Goal: Download file/media

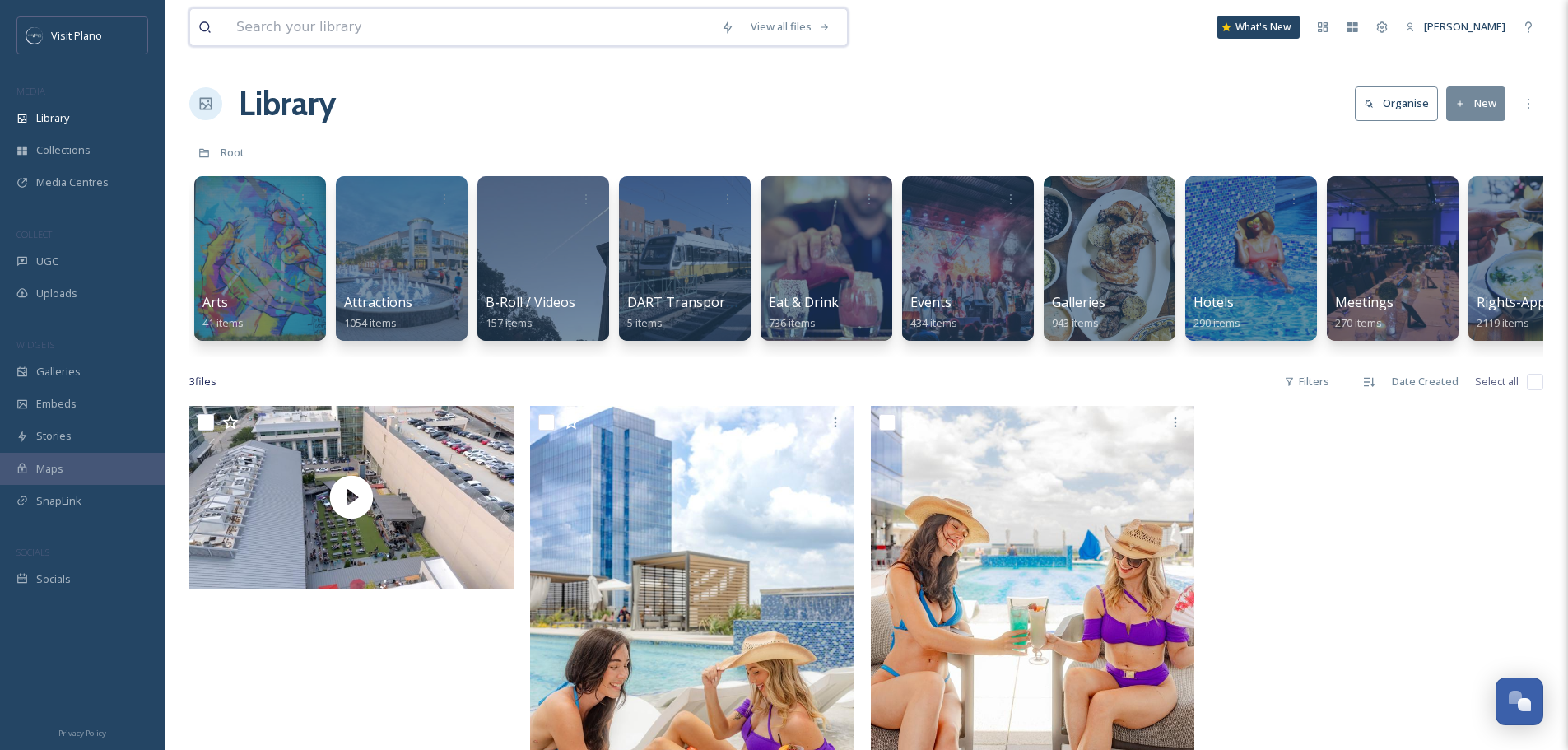
click at [441, 22] on input at bounding box center [470, 27] width 484 height 36
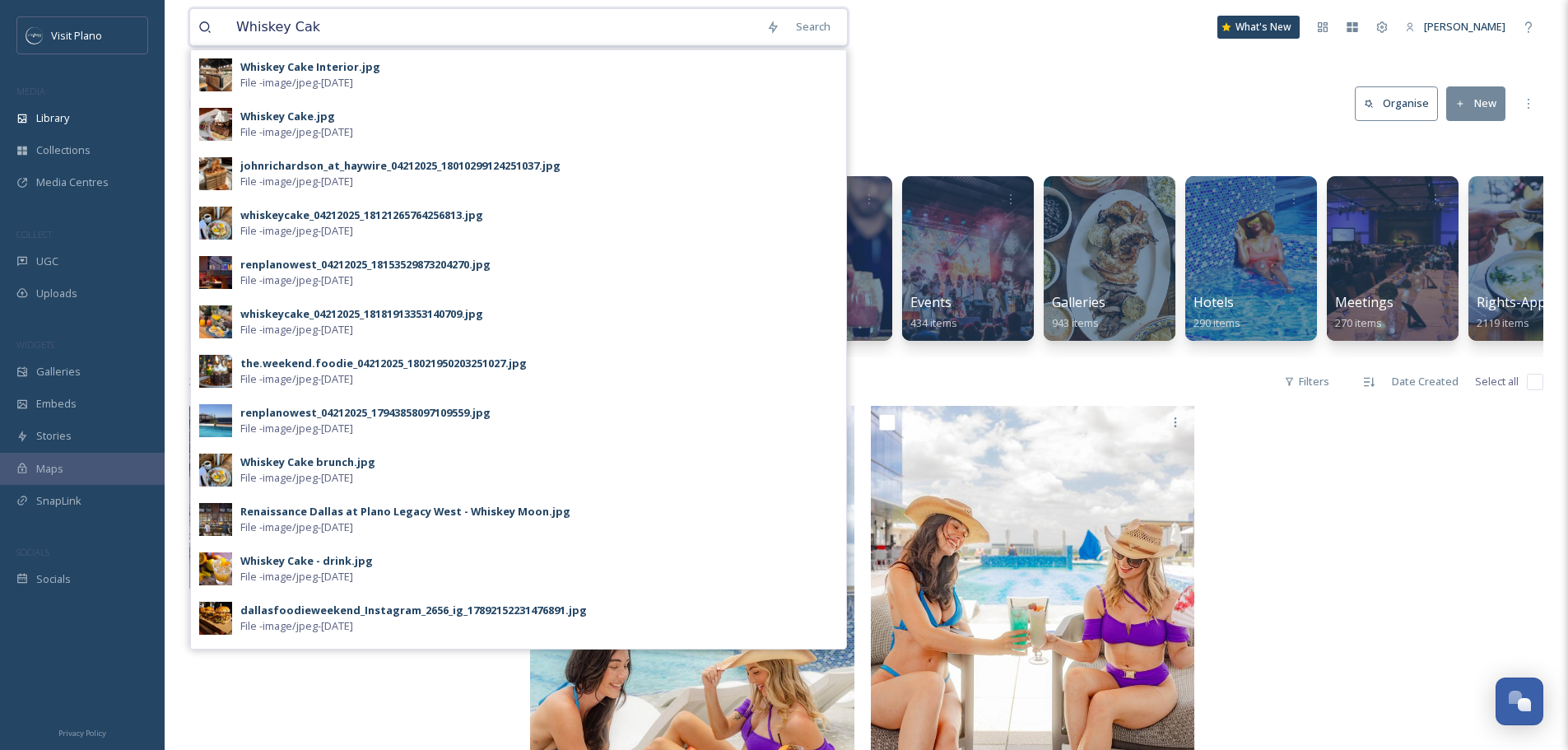
type input "Whiskey Cake"
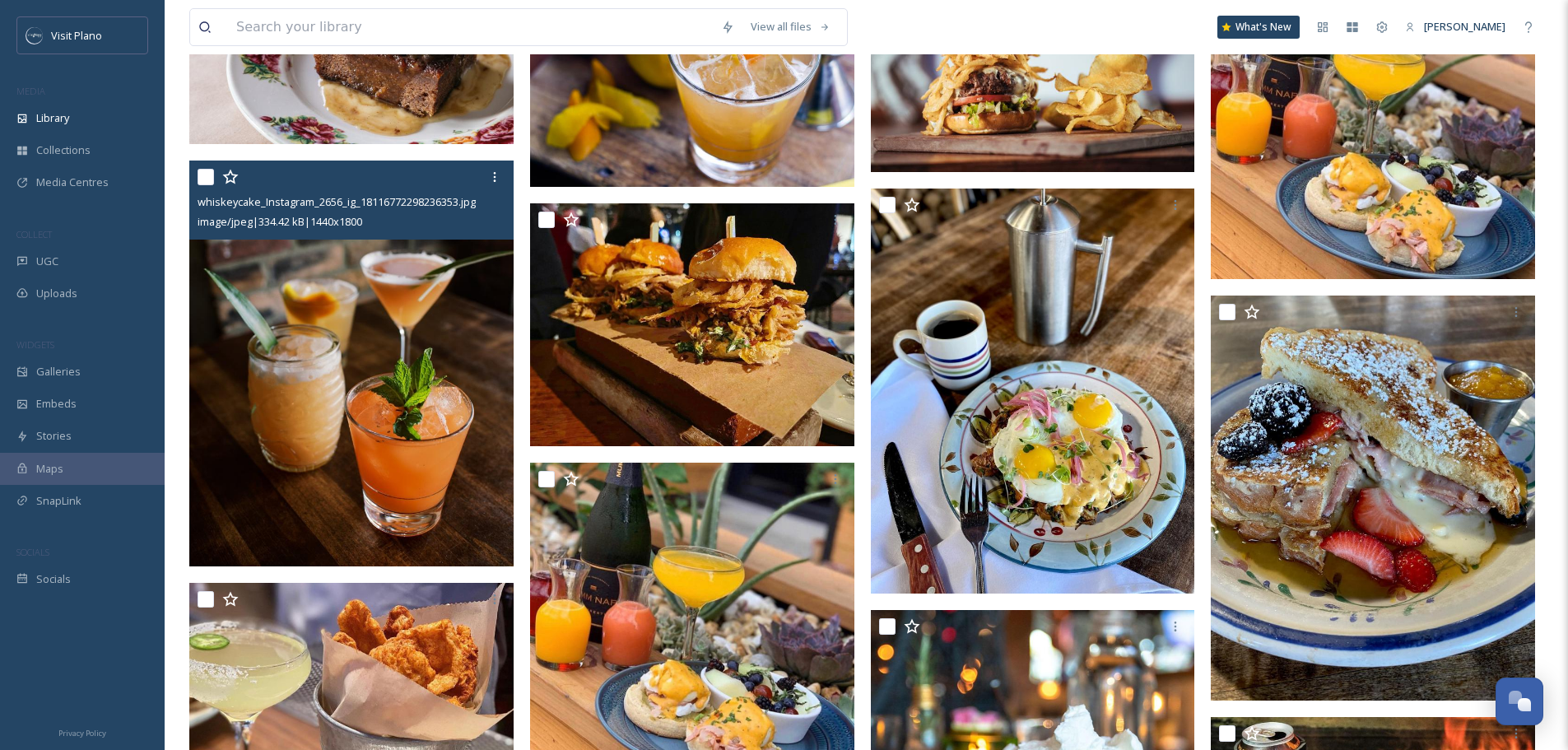
scroll to position [494, 0]
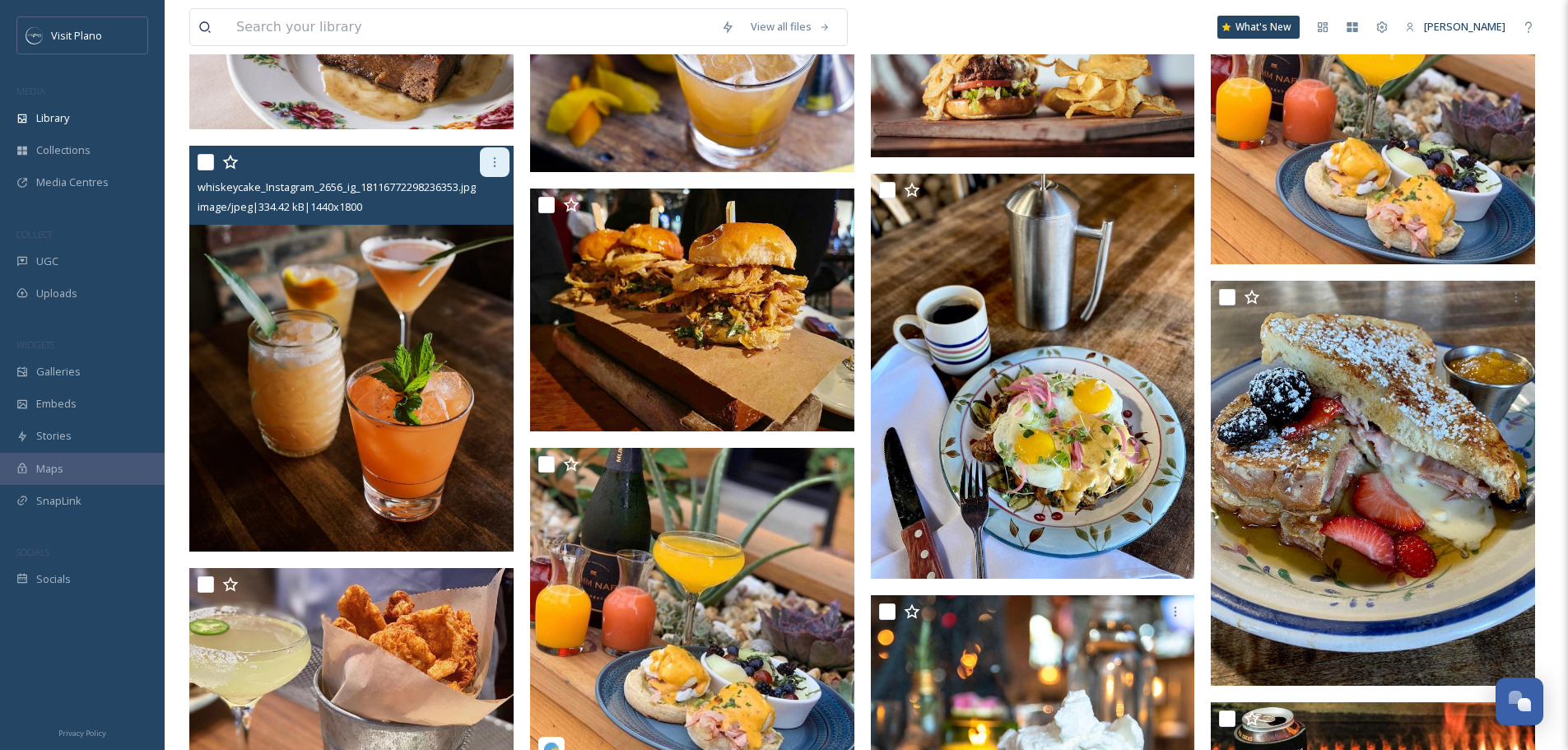
click at [509, 168] on div at bounding box center [494, 161] width 30 height 30
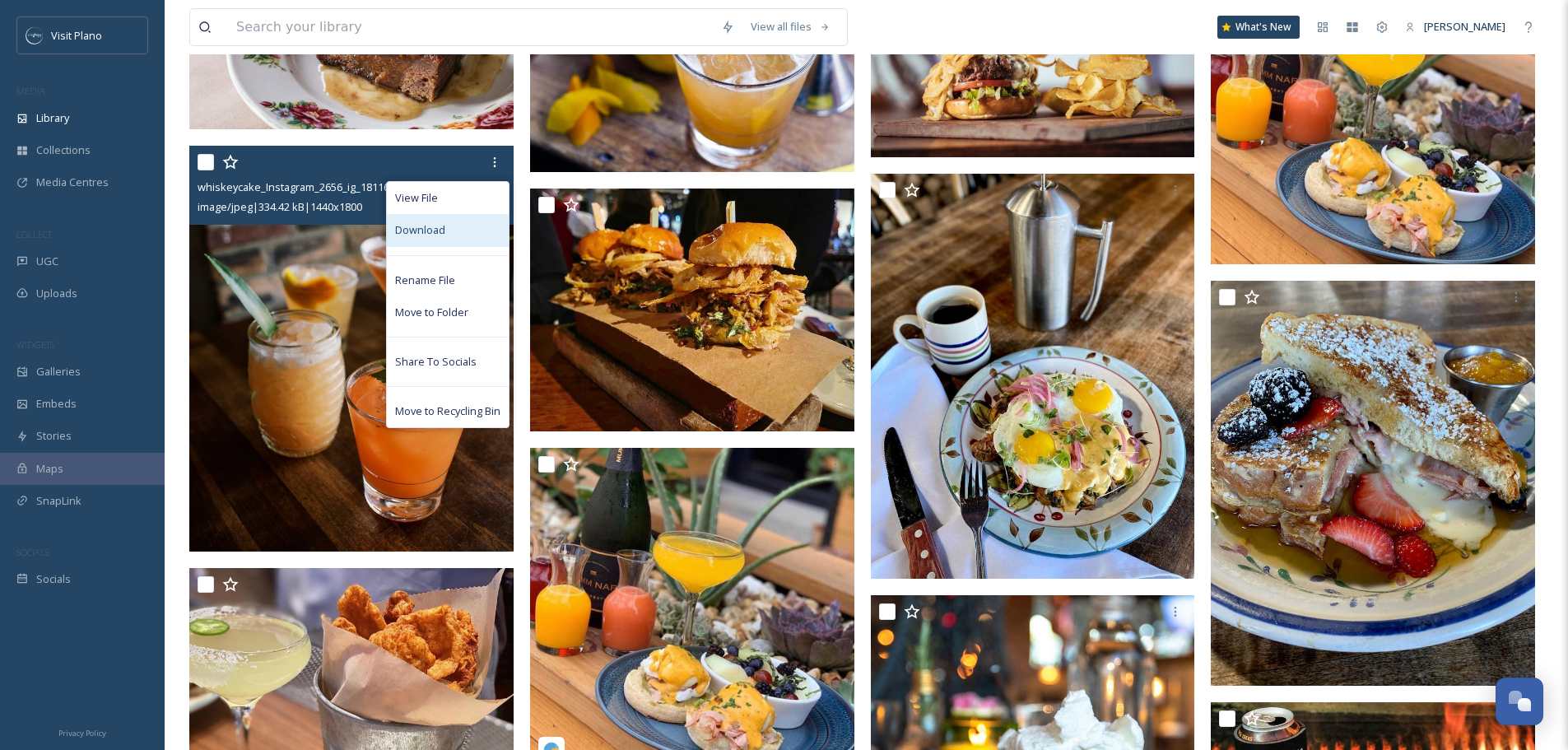
click at [441, 225] on span "Download" at bounding box center [420, 229] width 50 height 15
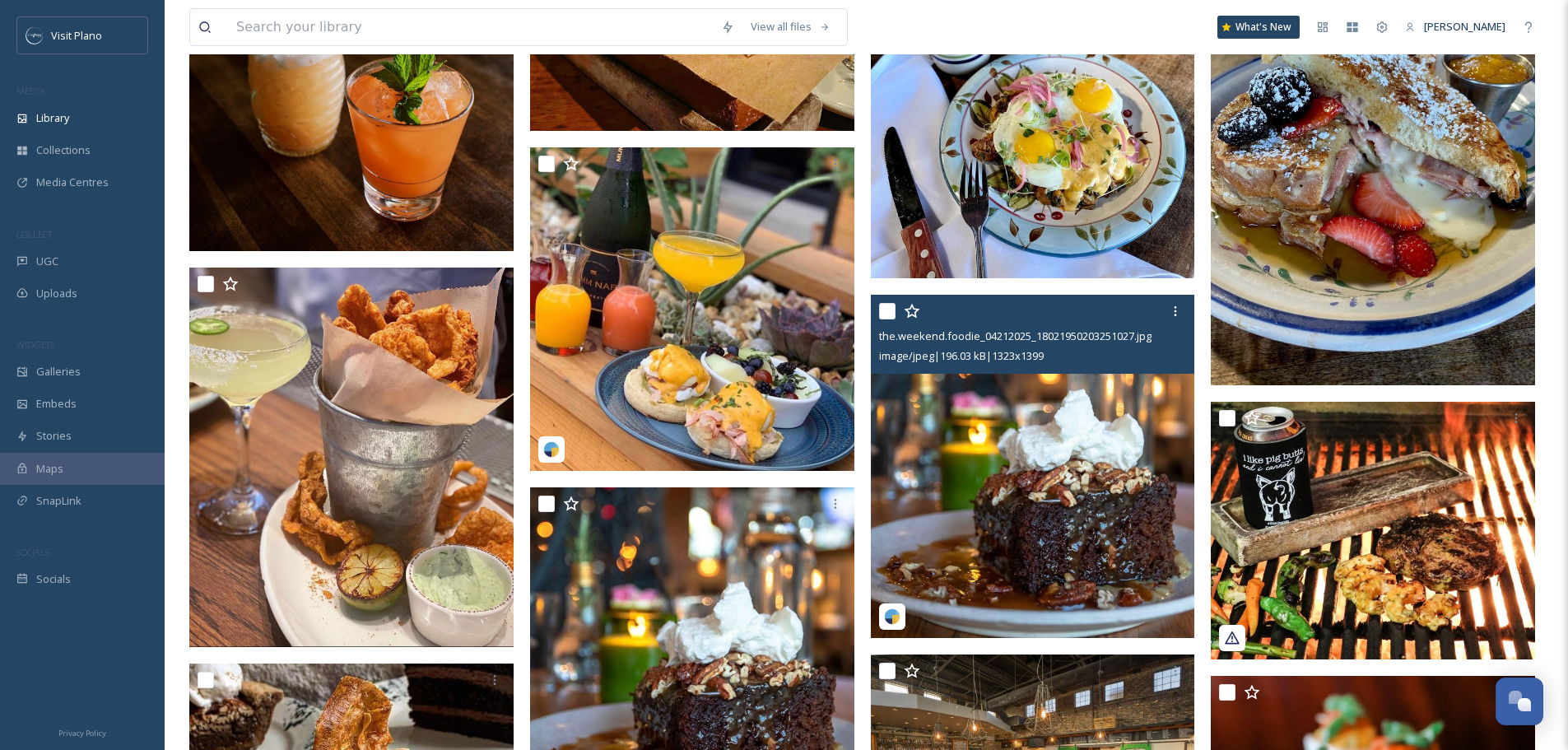
scroll to position [823, 0]
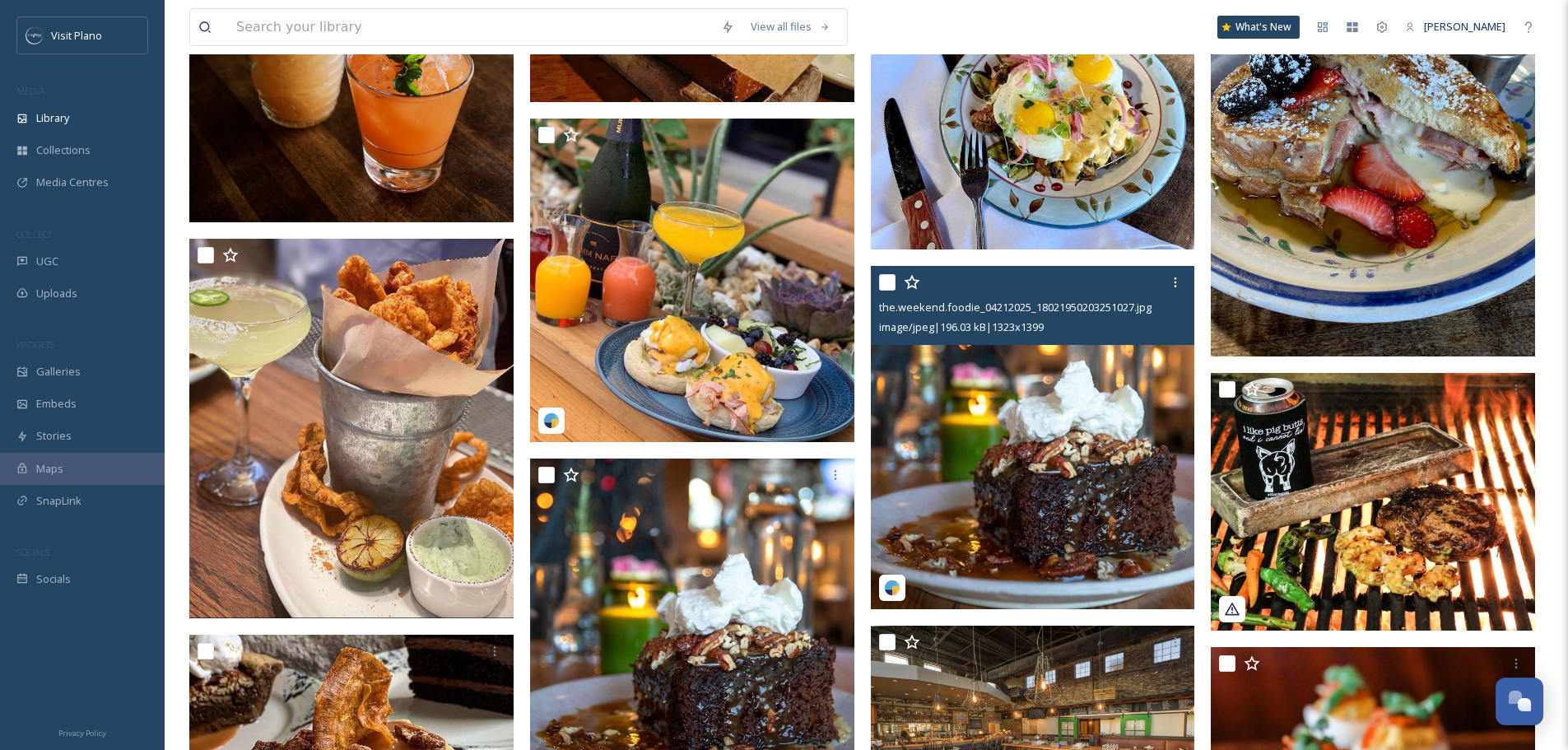
click at [974, 449] on img at bounding box center [1032, 437] width 324 height 343
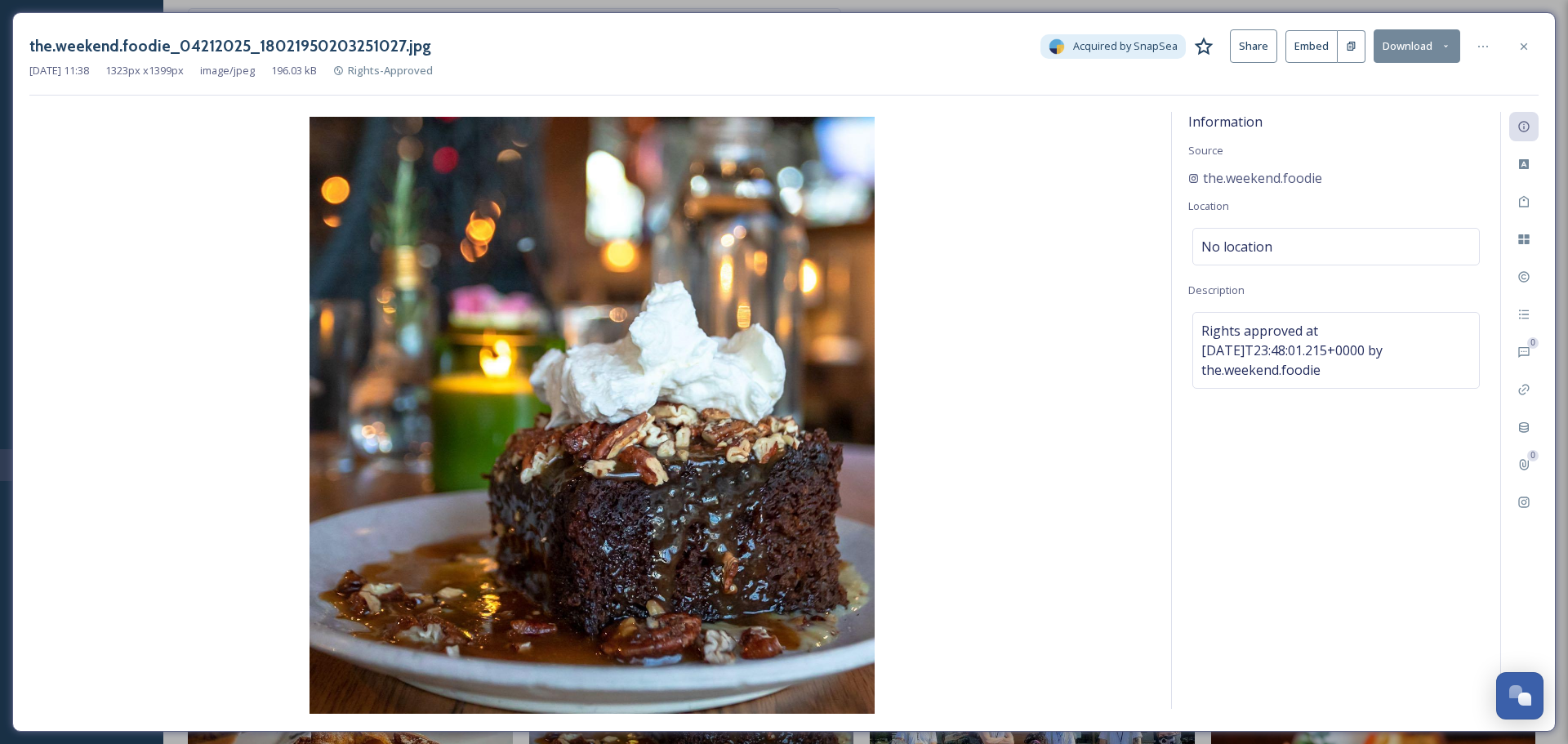
click at [1396, 50] on button "Download" at bounding box center [1417, 46] width 86 height 34
click at [1356, 71] on div "Download Original (1323 x 1399)" at bounding box center [1372, 84] width 173 height 32
click at [1516, 58] on div at bounding box center [1524, 46] width 29 height 29
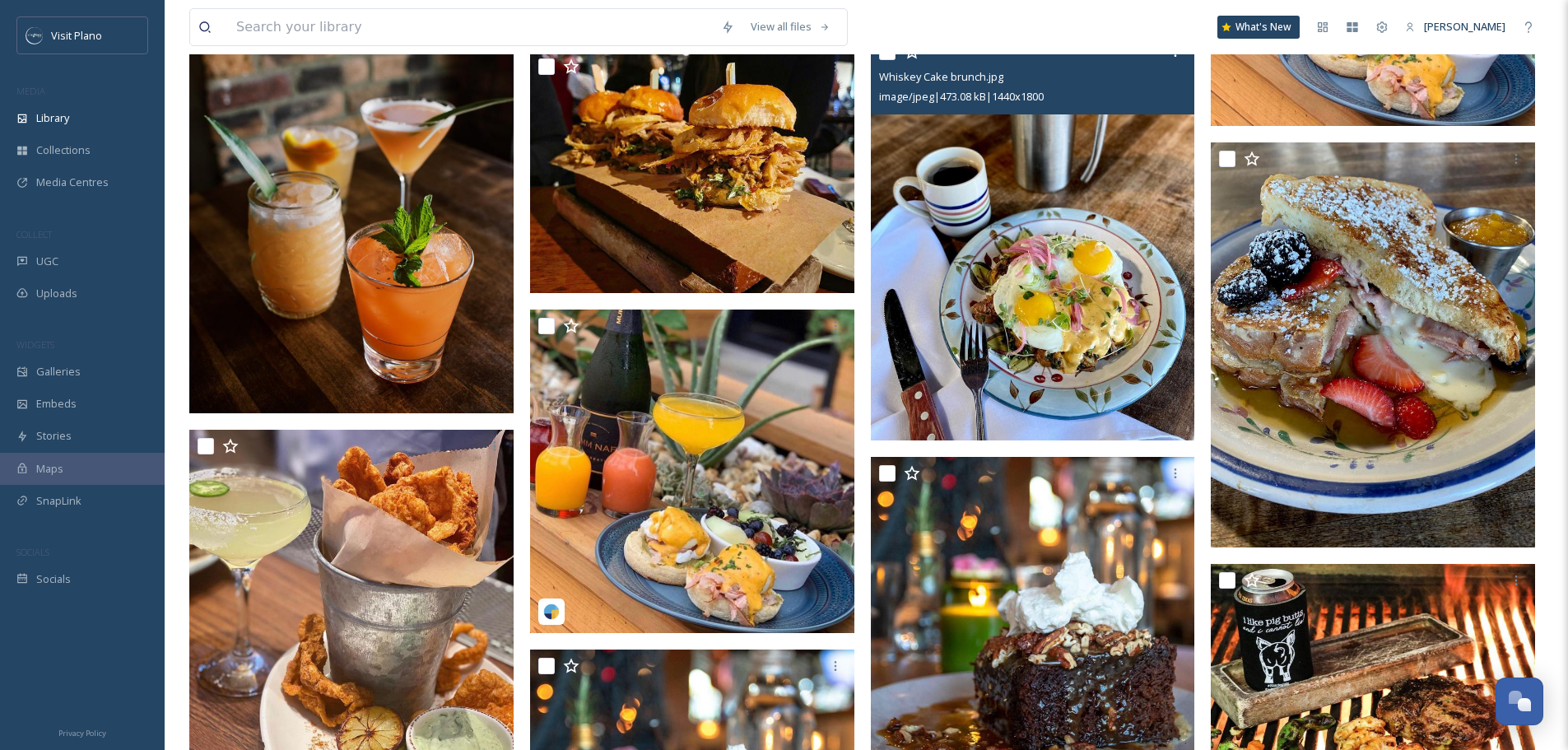
scroll to position [659, 0]
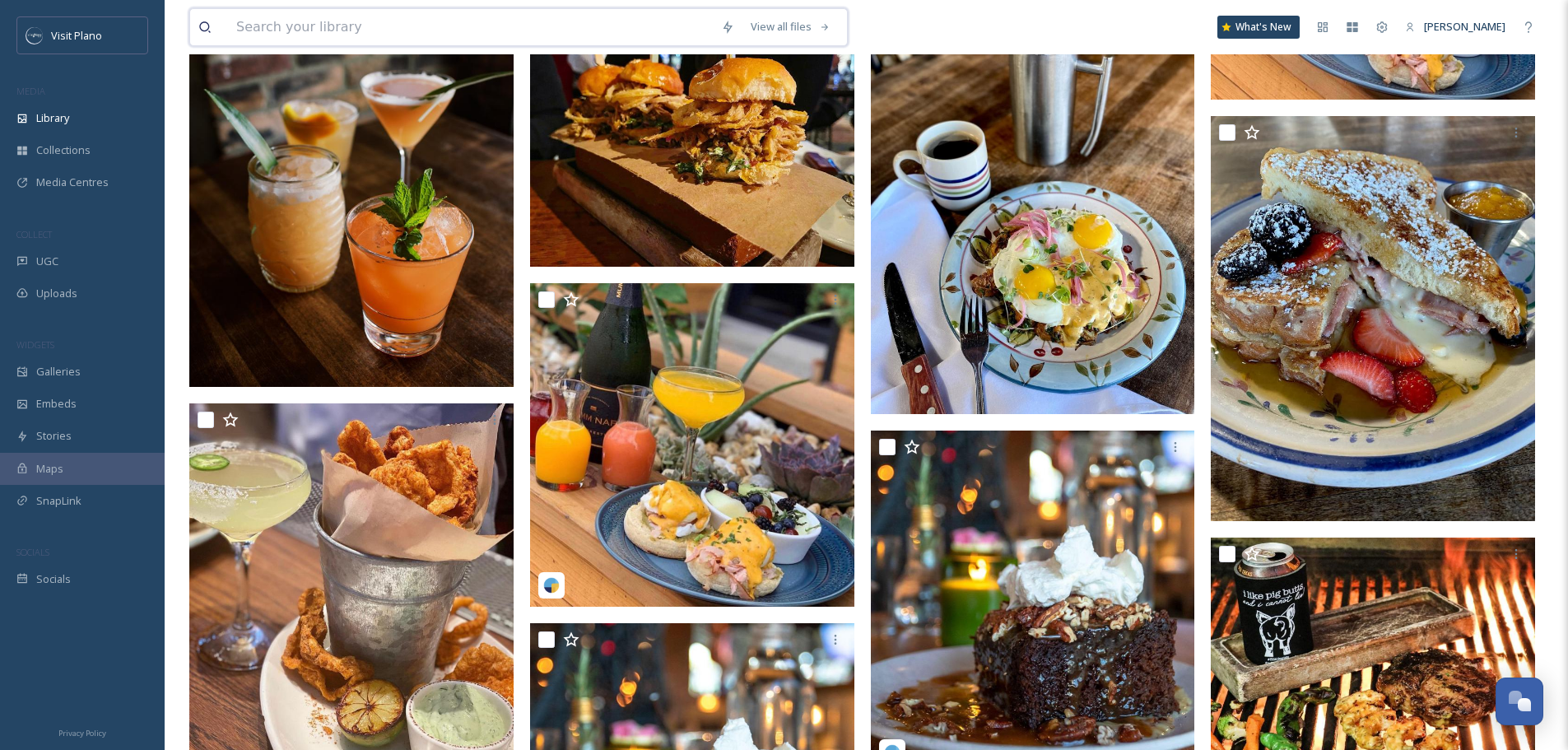
drag, startPoint x: 533, startPoint y: 21, endPoint x: 543, endPoint y: 22, distance: 10.0
click at [536, 21] on input at bounding box center [470, 27] width 484 height 36
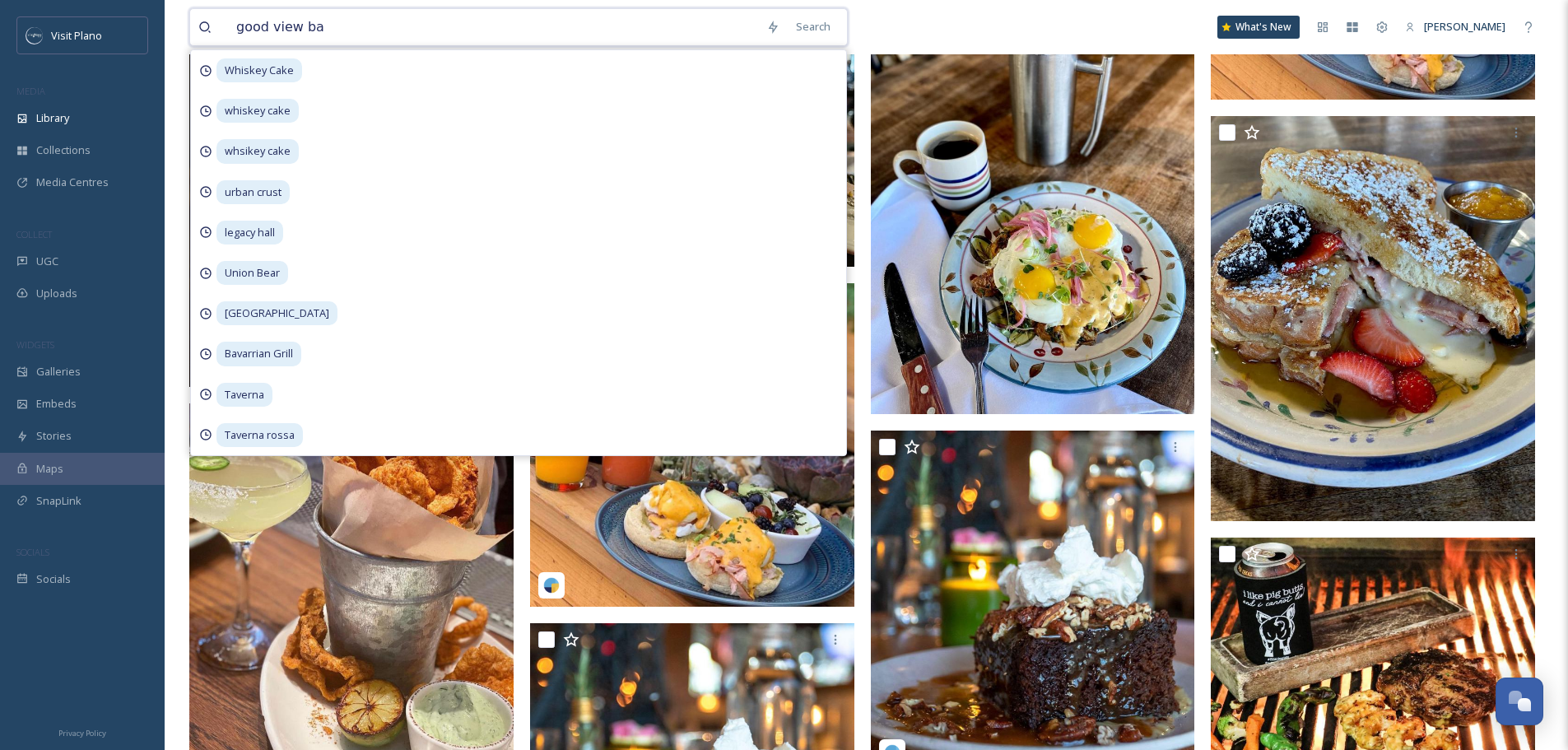
type input "good view bar"
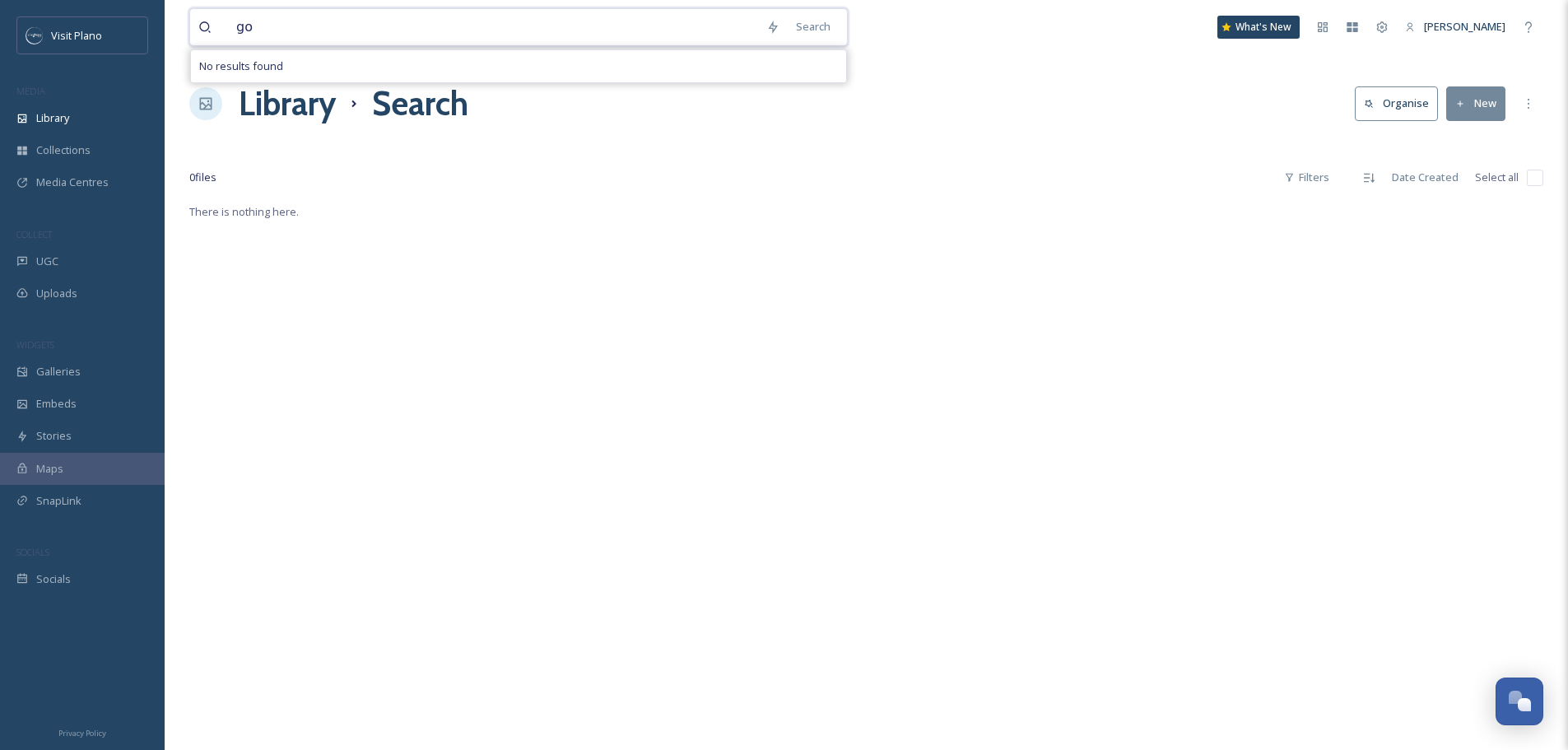
type input "g"
type input "legacy hall"
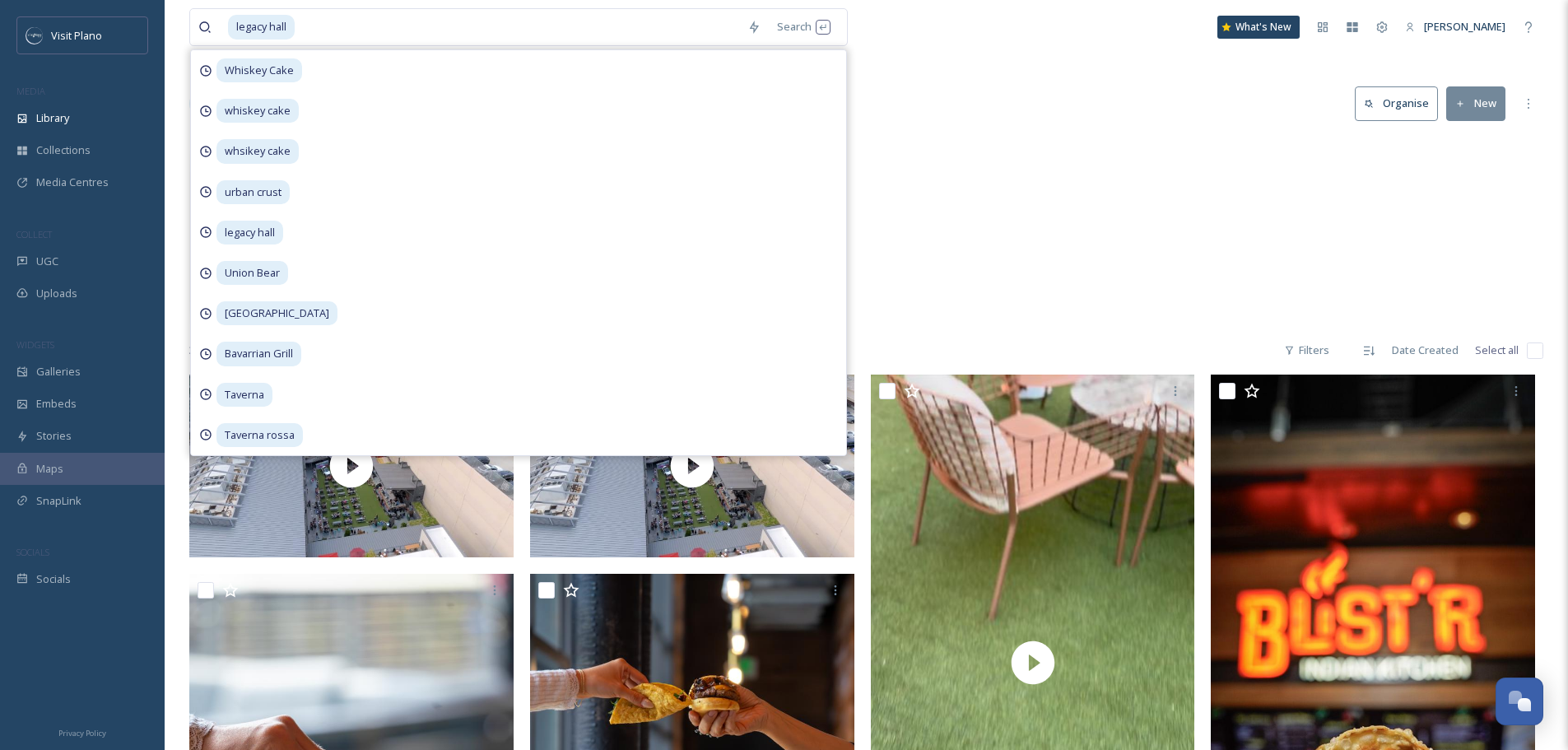
click at [1007, 168] on div "Attractions [GEOGRAPHIC_DATA] 206 items" at bounding box center [866, 231] width 1354 height 189
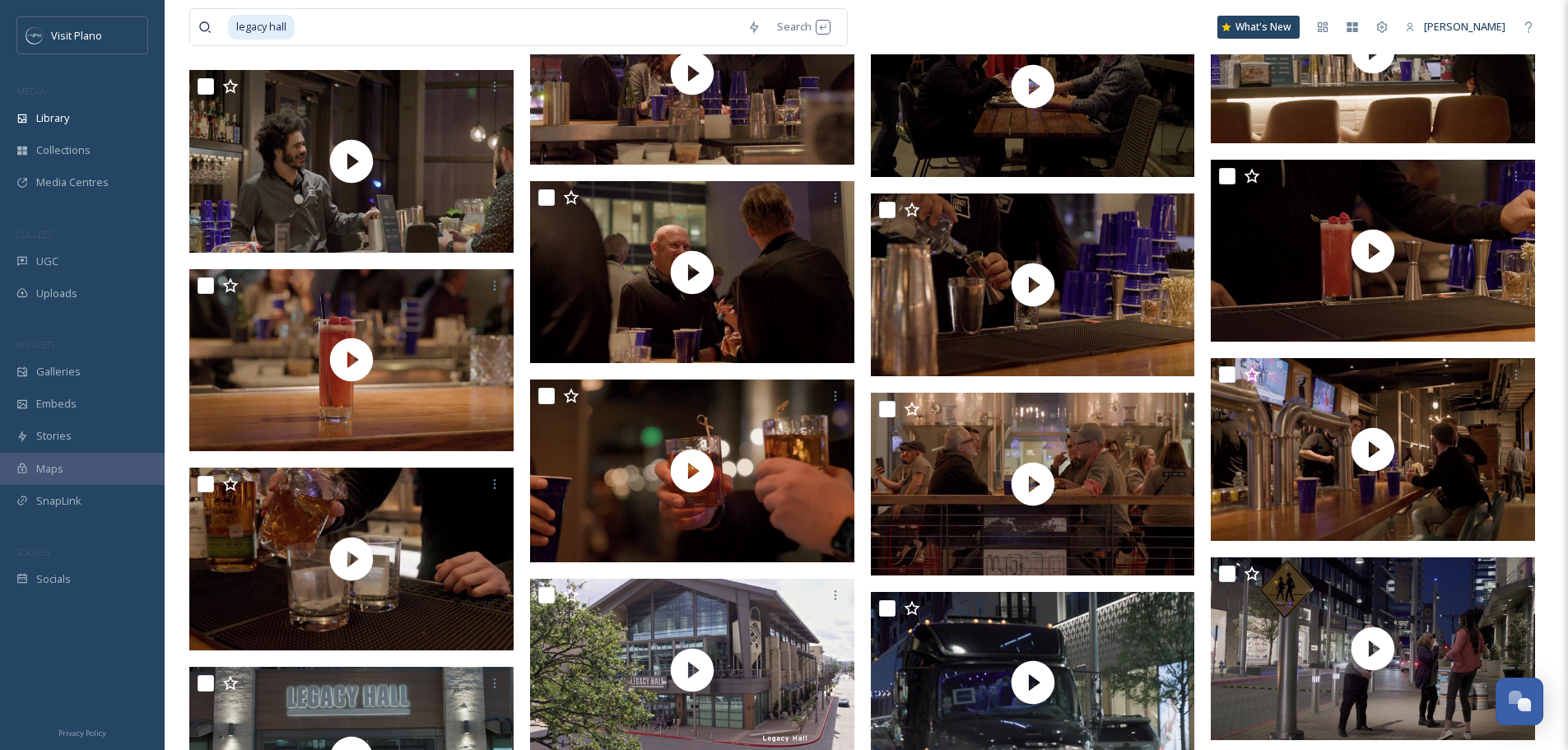
scroll to position [2141, 0]
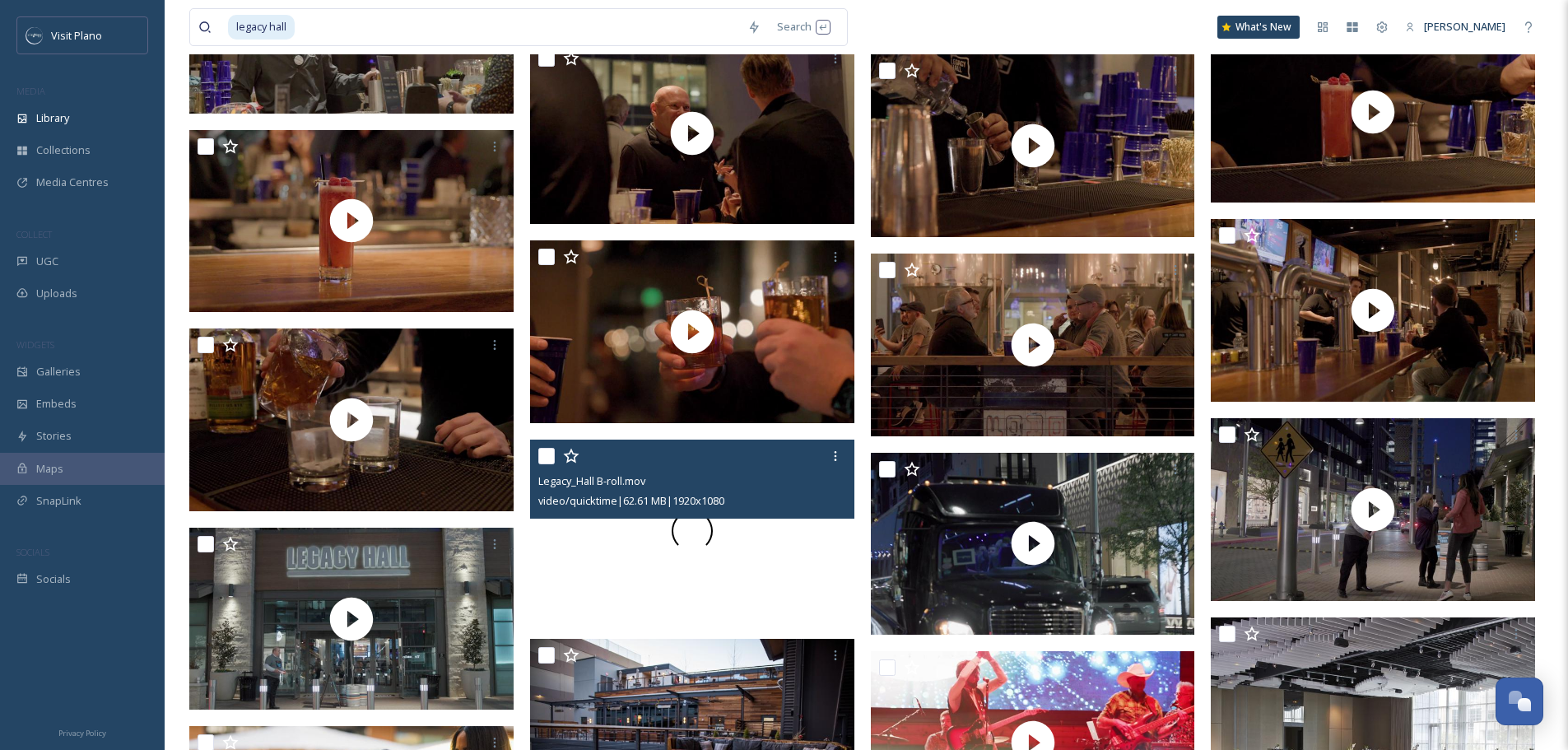
click at [682, 555] on div at bounding box center [692, 531] width 324 height 183
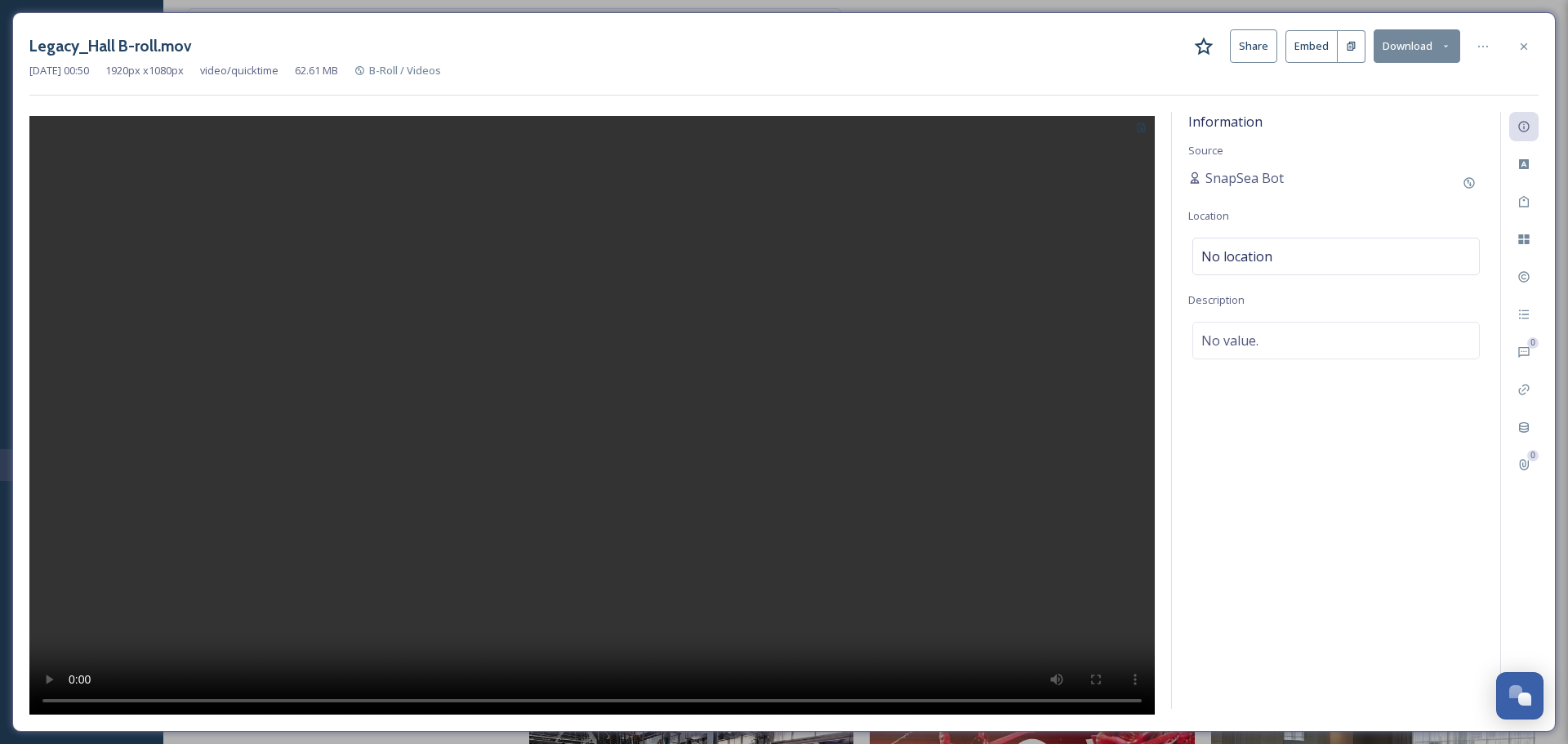
click at [526, 353] on video at bounding box center [592, 417] width 1125 height 603
click at [1537, 44] on div at bounding box center [1524, 46] width 29 height 29
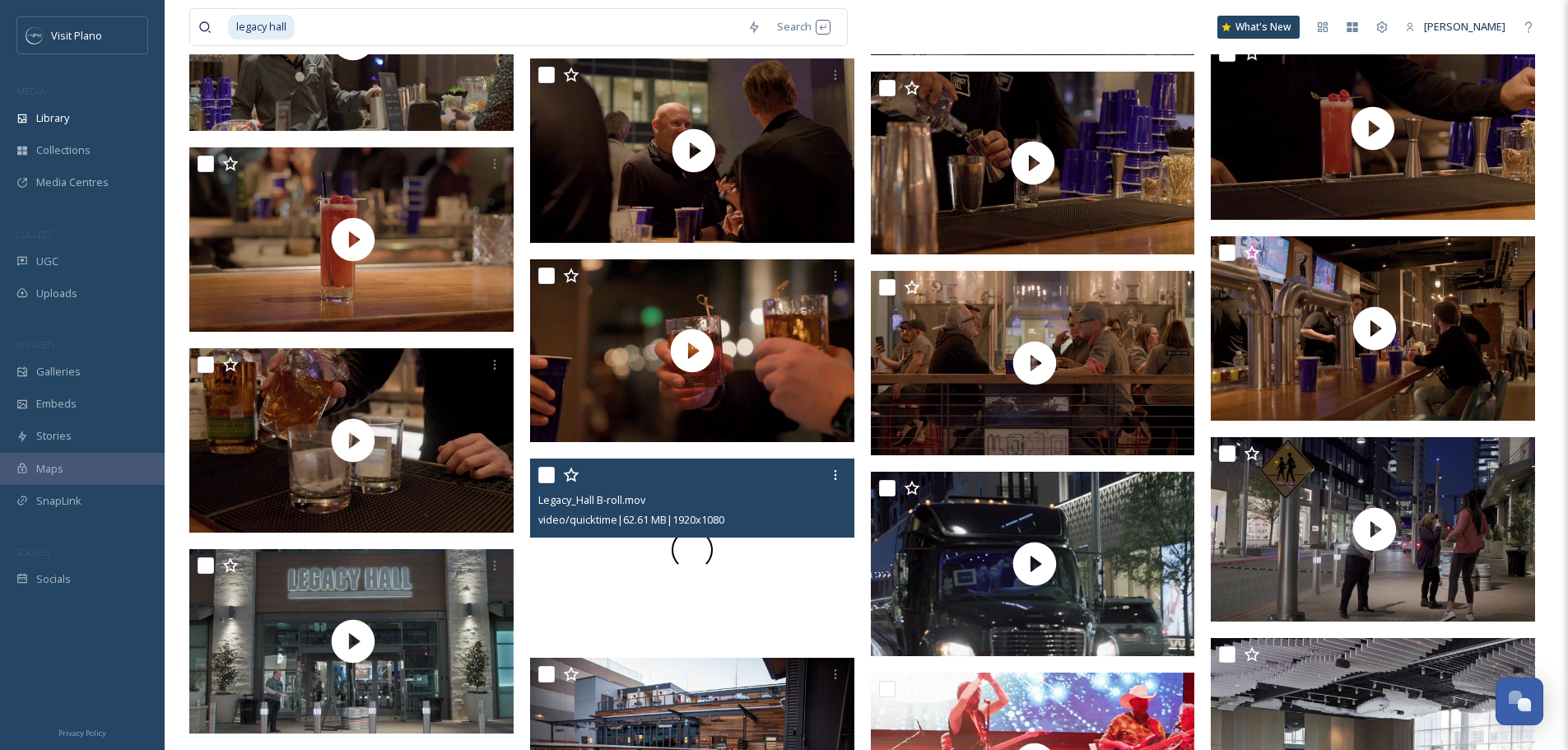
click at [690, 569] on span at bounding box center [692, 550] width 41 height 41
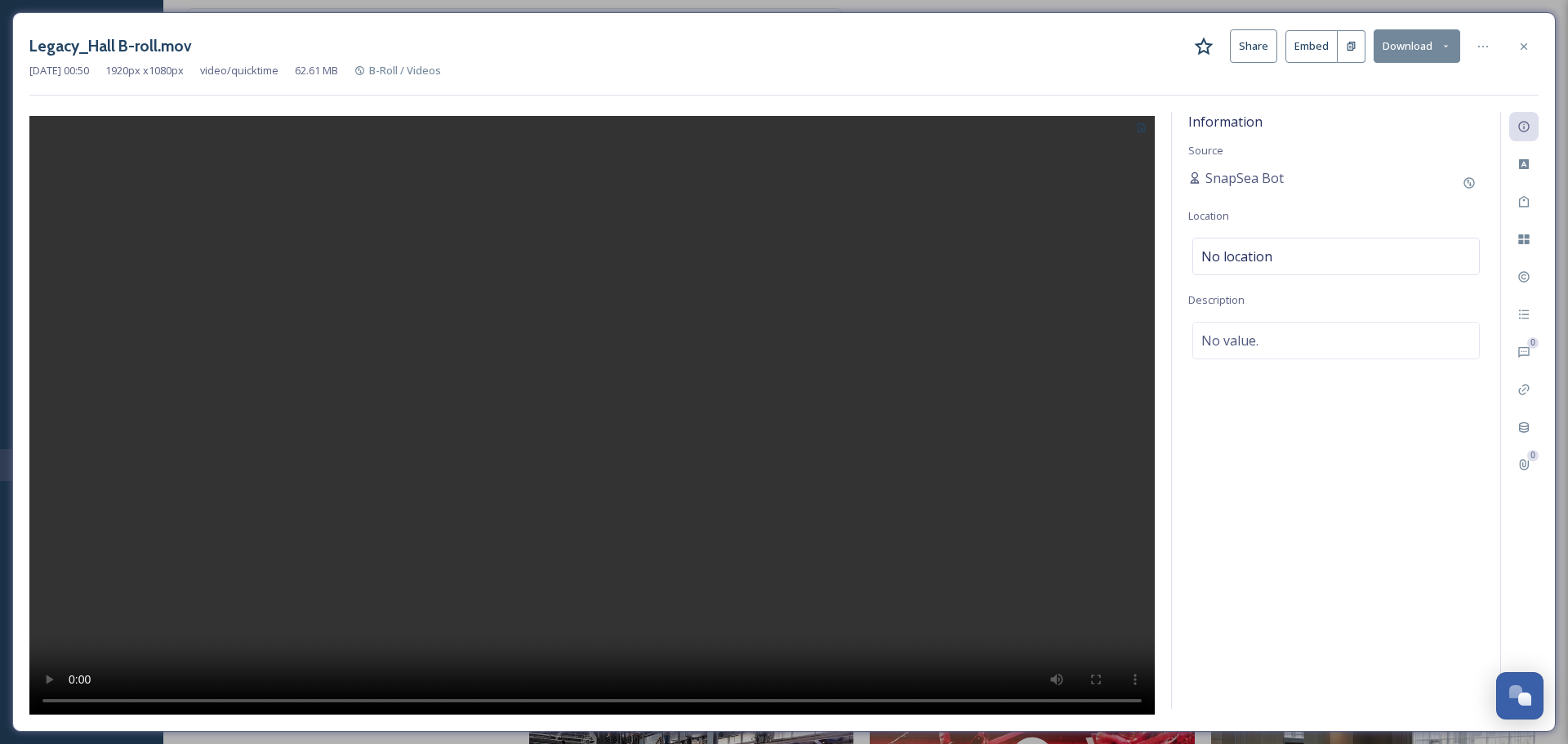
click at [558, 515] on video at bounding box center [592, 417] width 1125 height 603
click at [1516, 37] on div at bounding box center [1524, 46] width 29 height 29
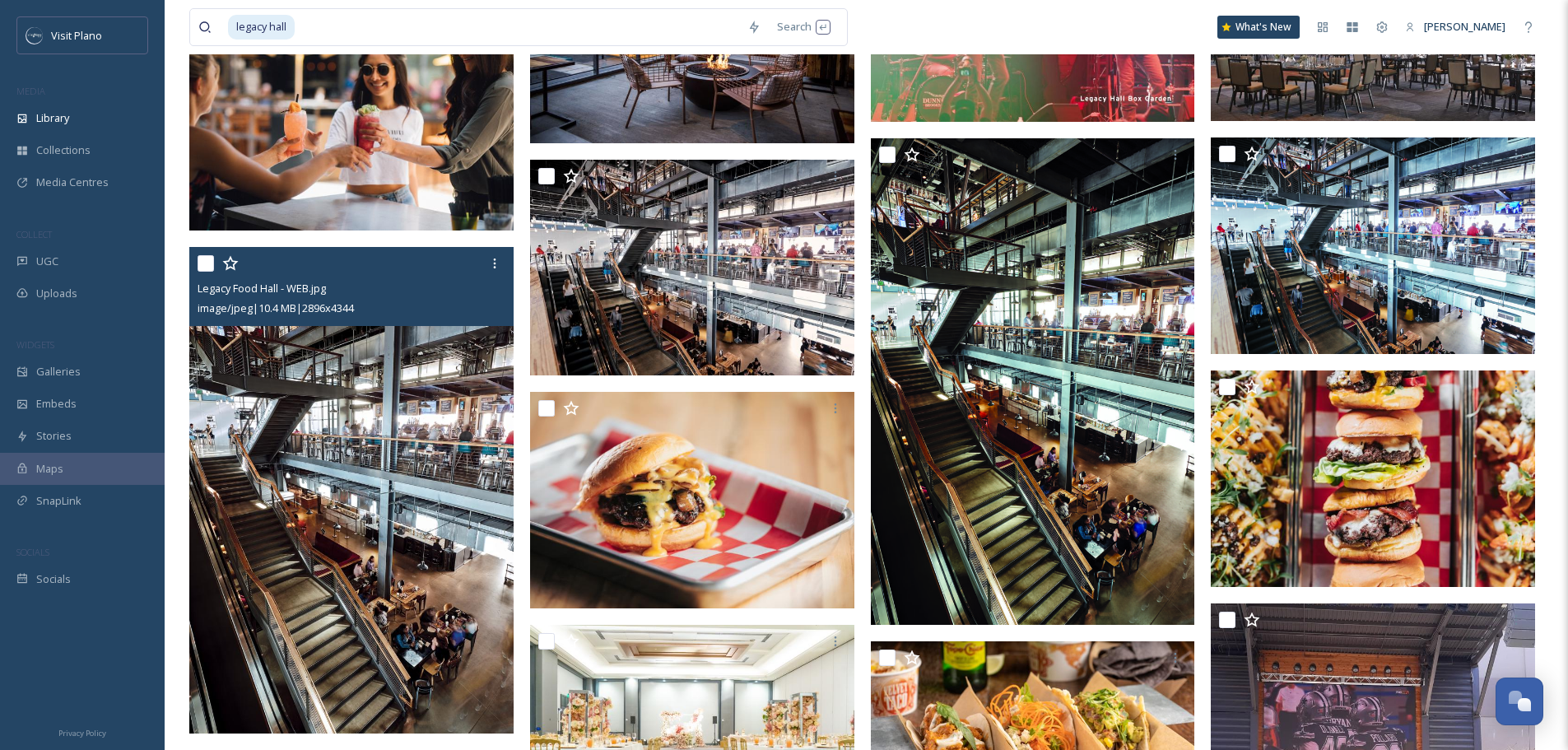
scroll to position [2882, 0]
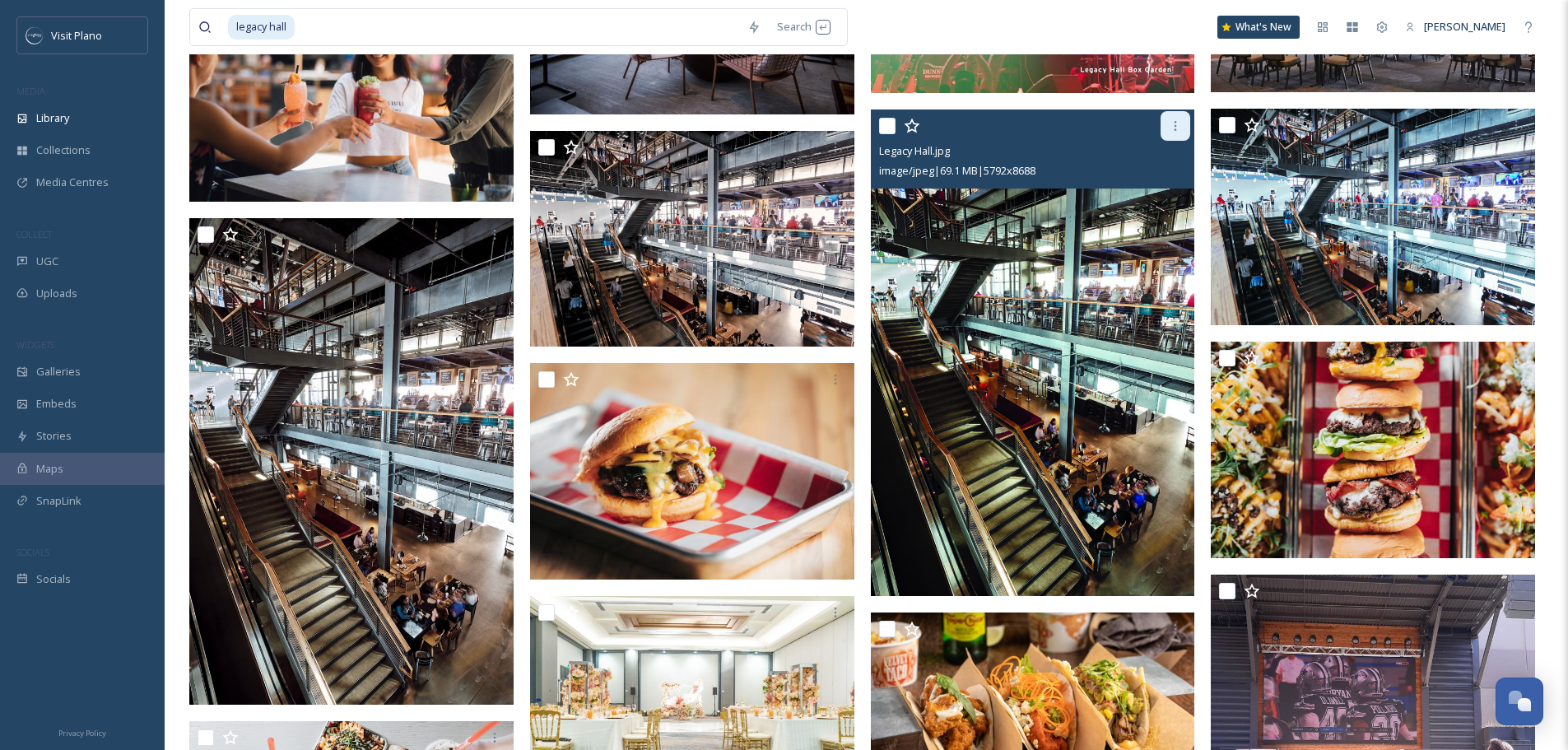
click at [1175, 128] on icon at bounding box center [1175, 125] width 13 height 13
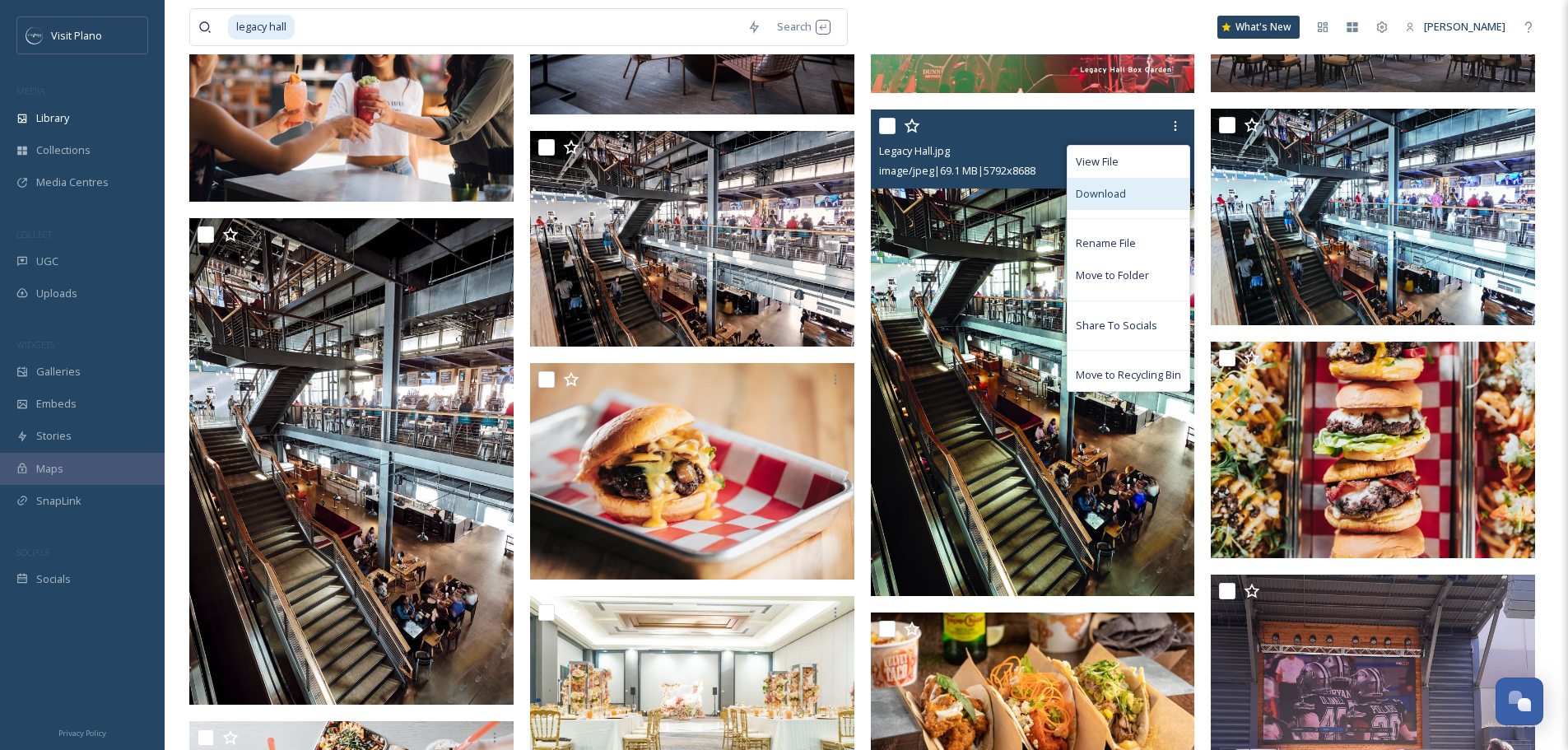
click at [1111, 192] on span "Download" at bounding box center [1101, 194] width 50 height 15
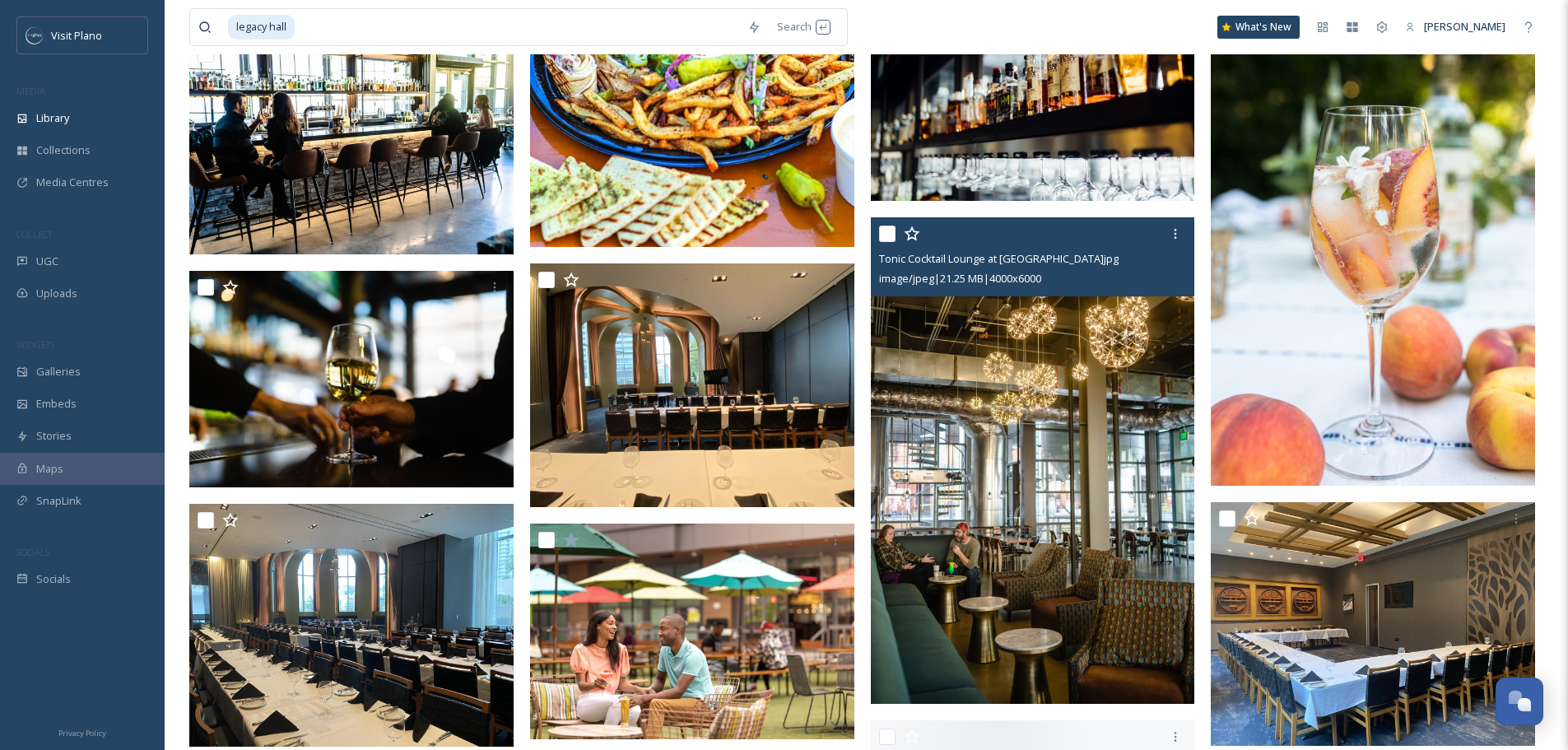
scroll to position [4035, 0]
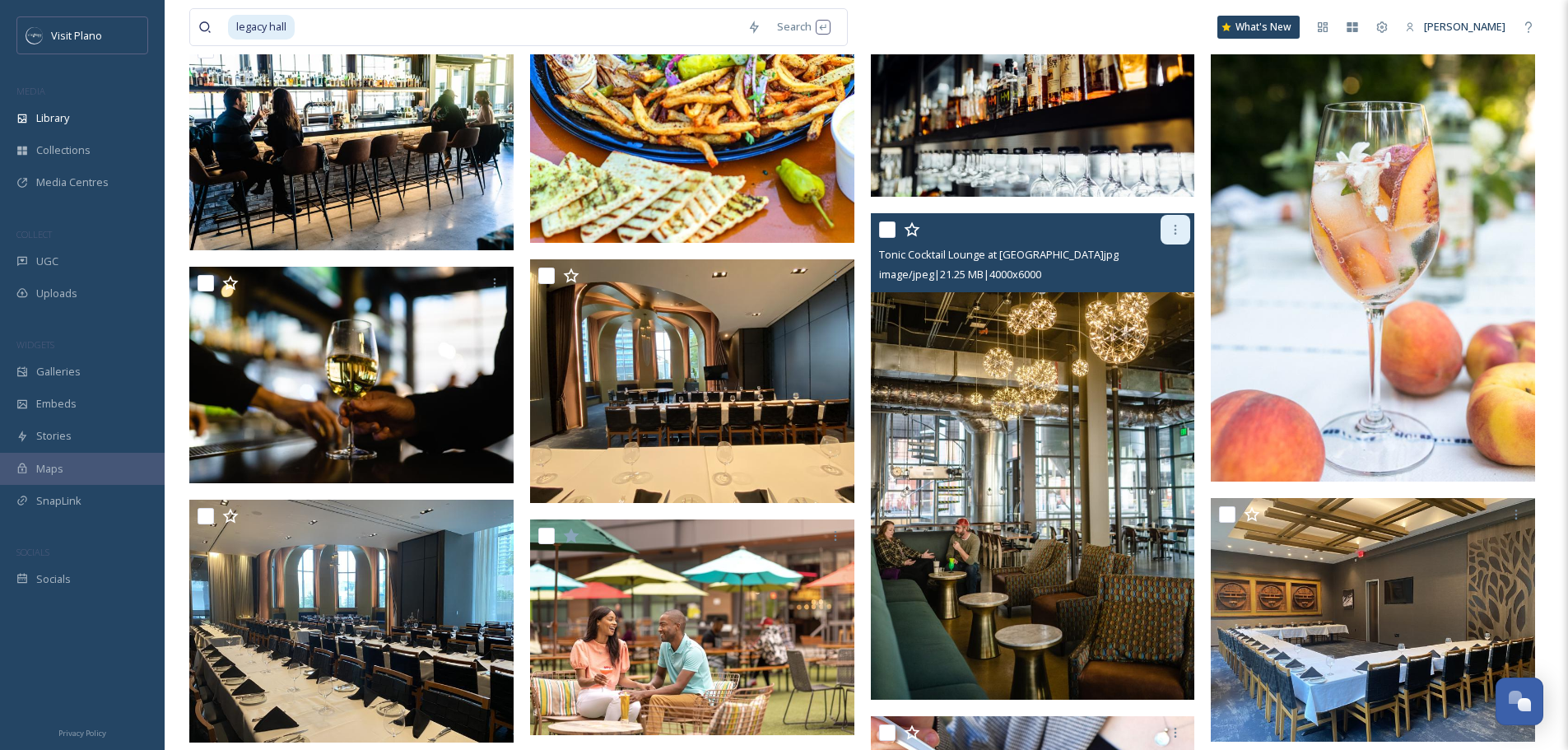
click at [1179, 241] on div at bounding box center [1175, 229] width 30 height 30
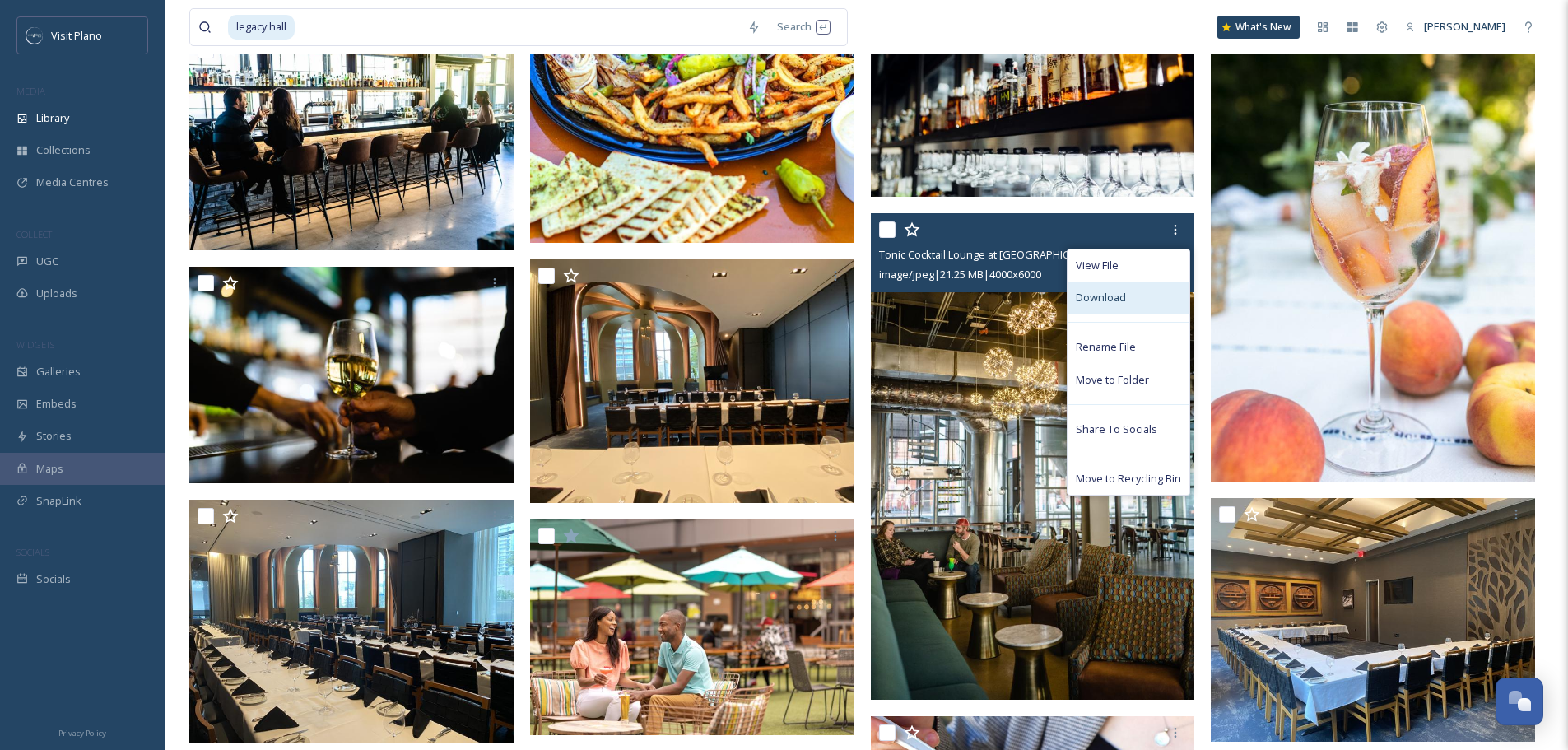
click at [1114, 298] on span "Download" at bounding box center [1101, 297] width 50 height 15
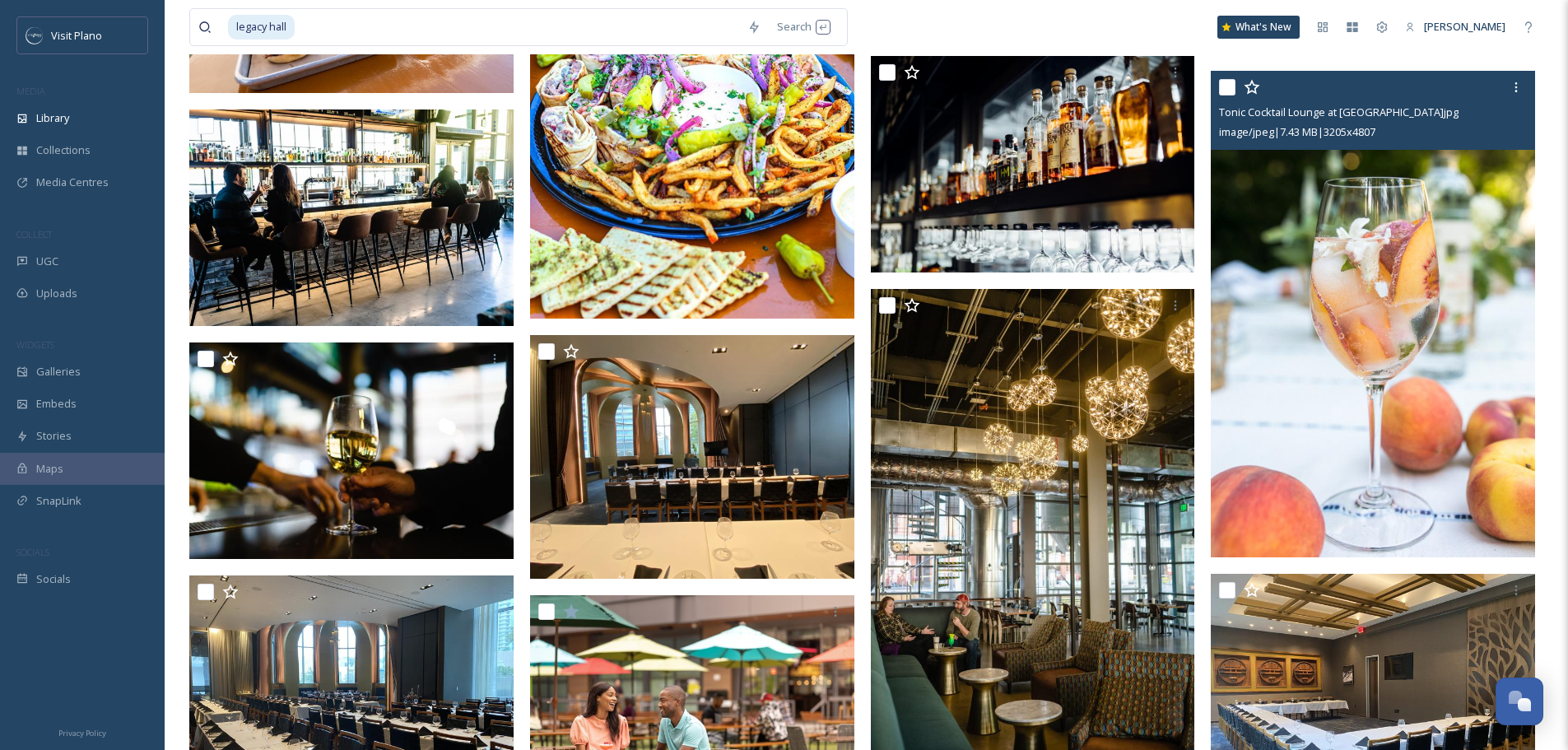
scroll to position [3788, 0]
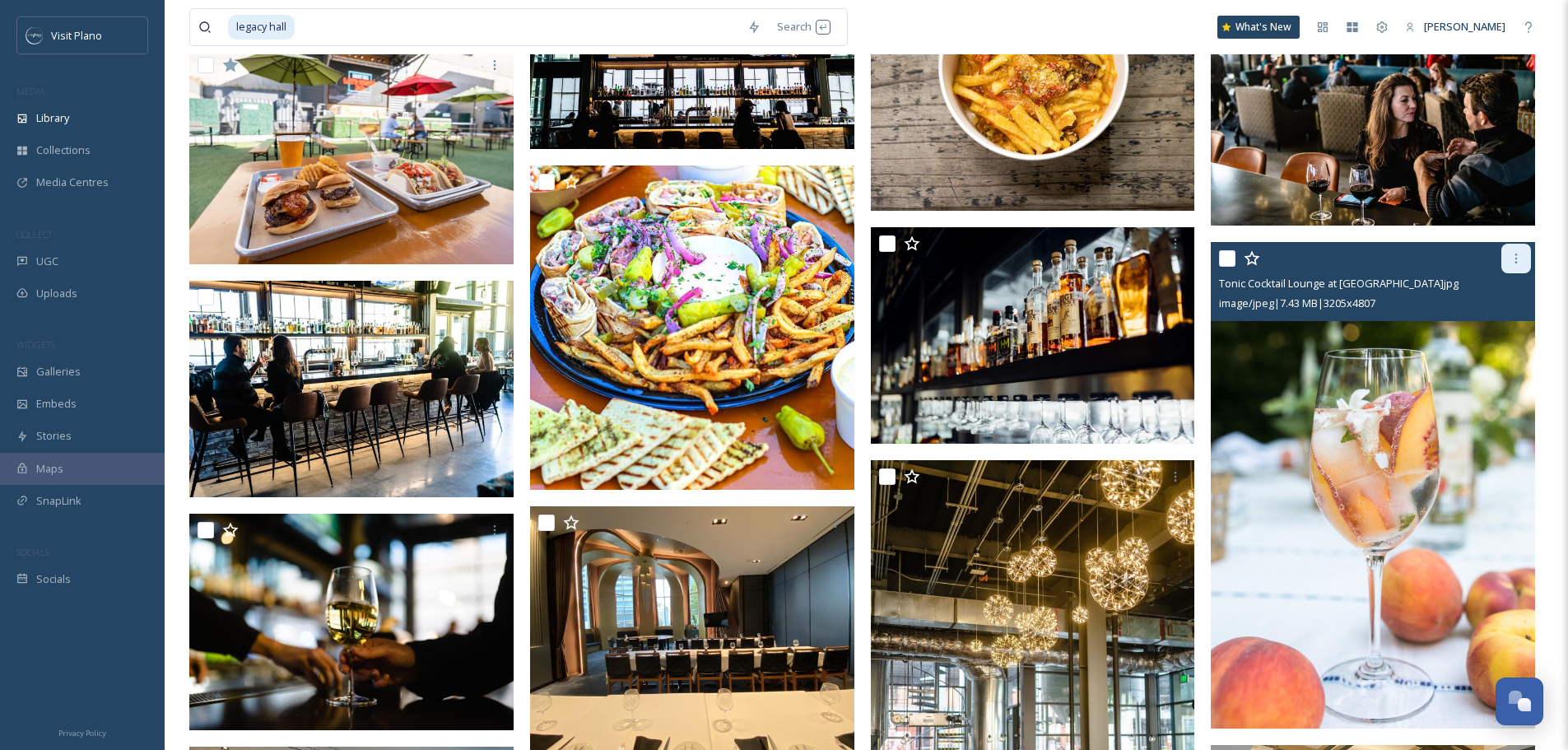
click at [1524, 268] on div at bounding box center [1515, 258] width 30 height 30
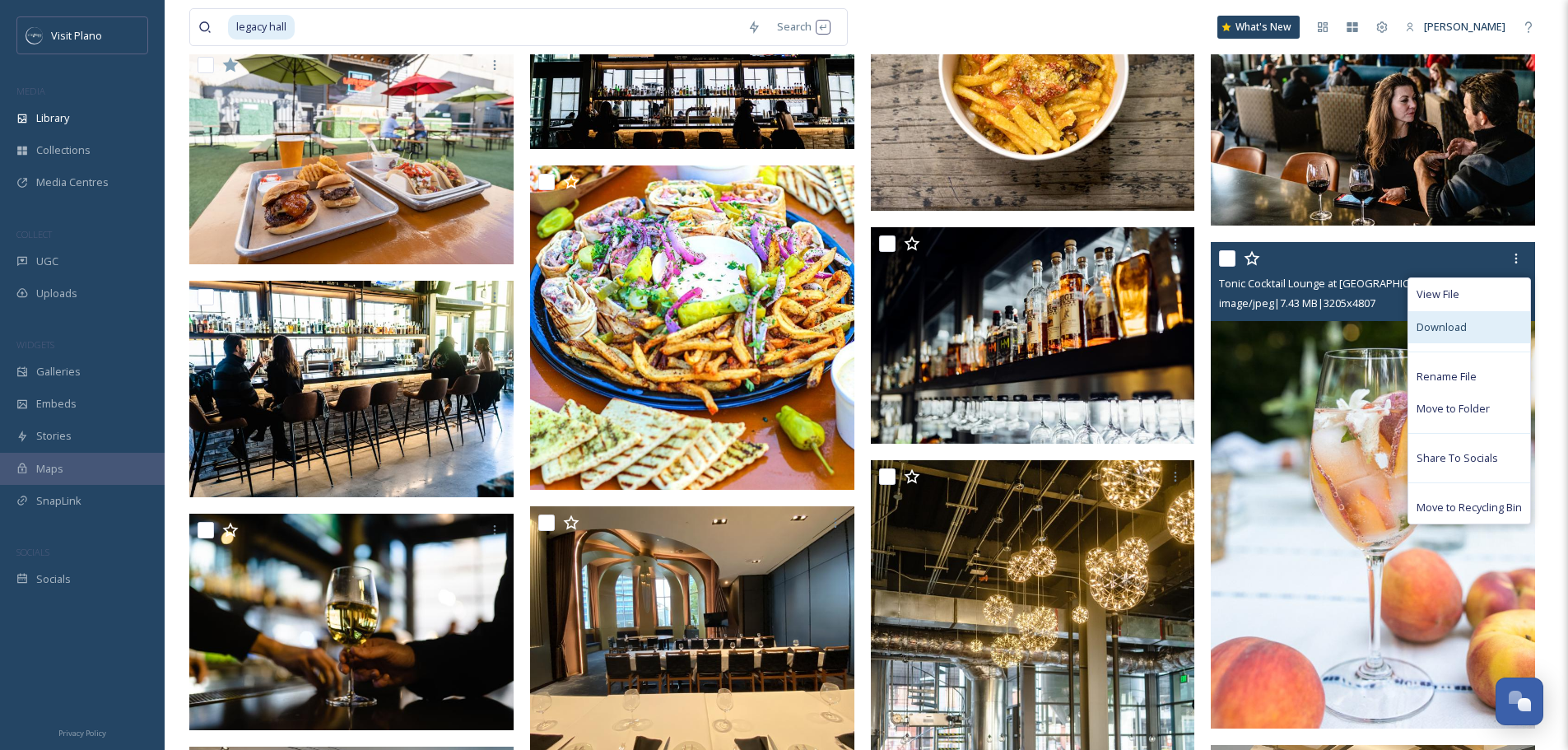
click at [1447, 330] on span "Download" at bounding box center [1441, 327] width 50 height 15
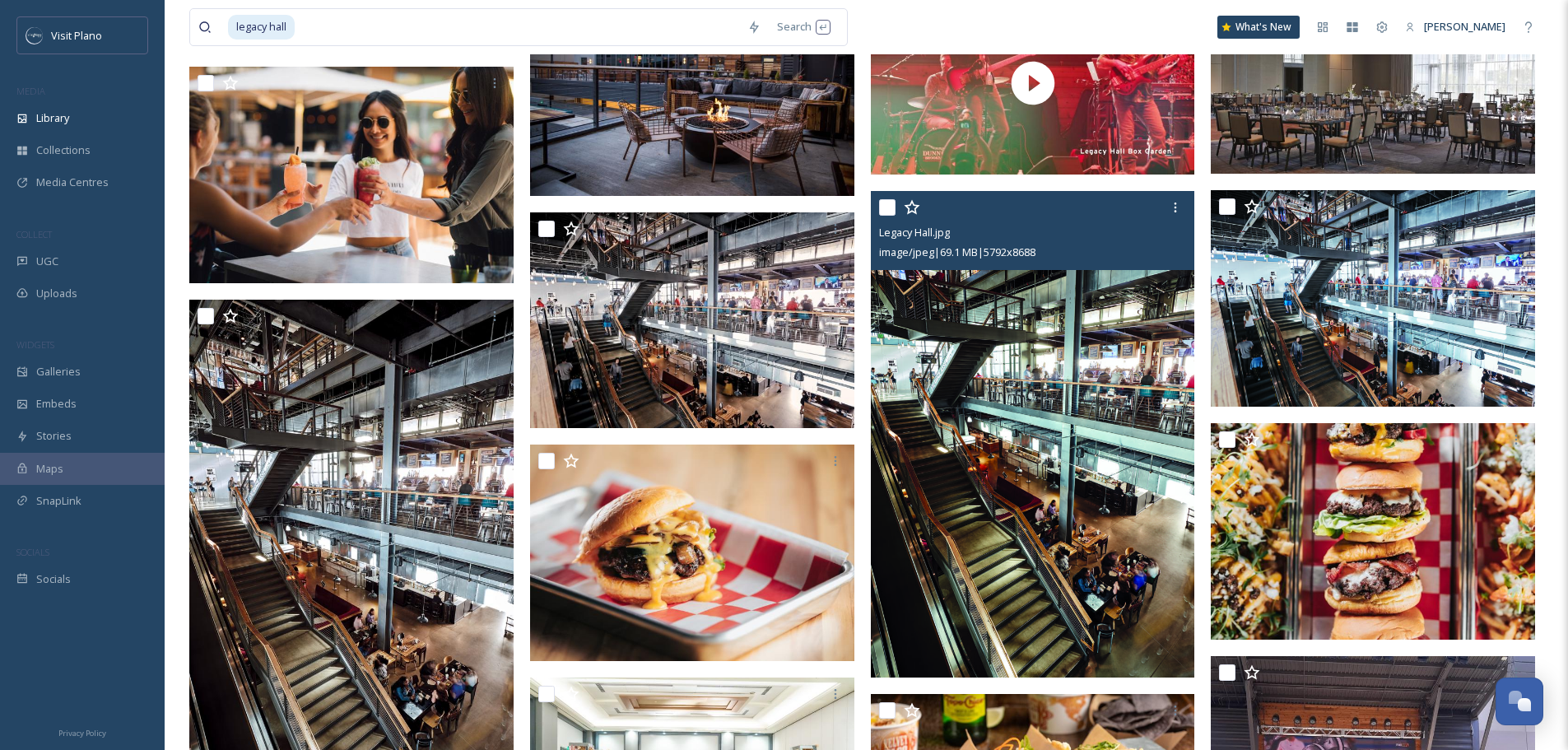
scroll to position [2799, 0]
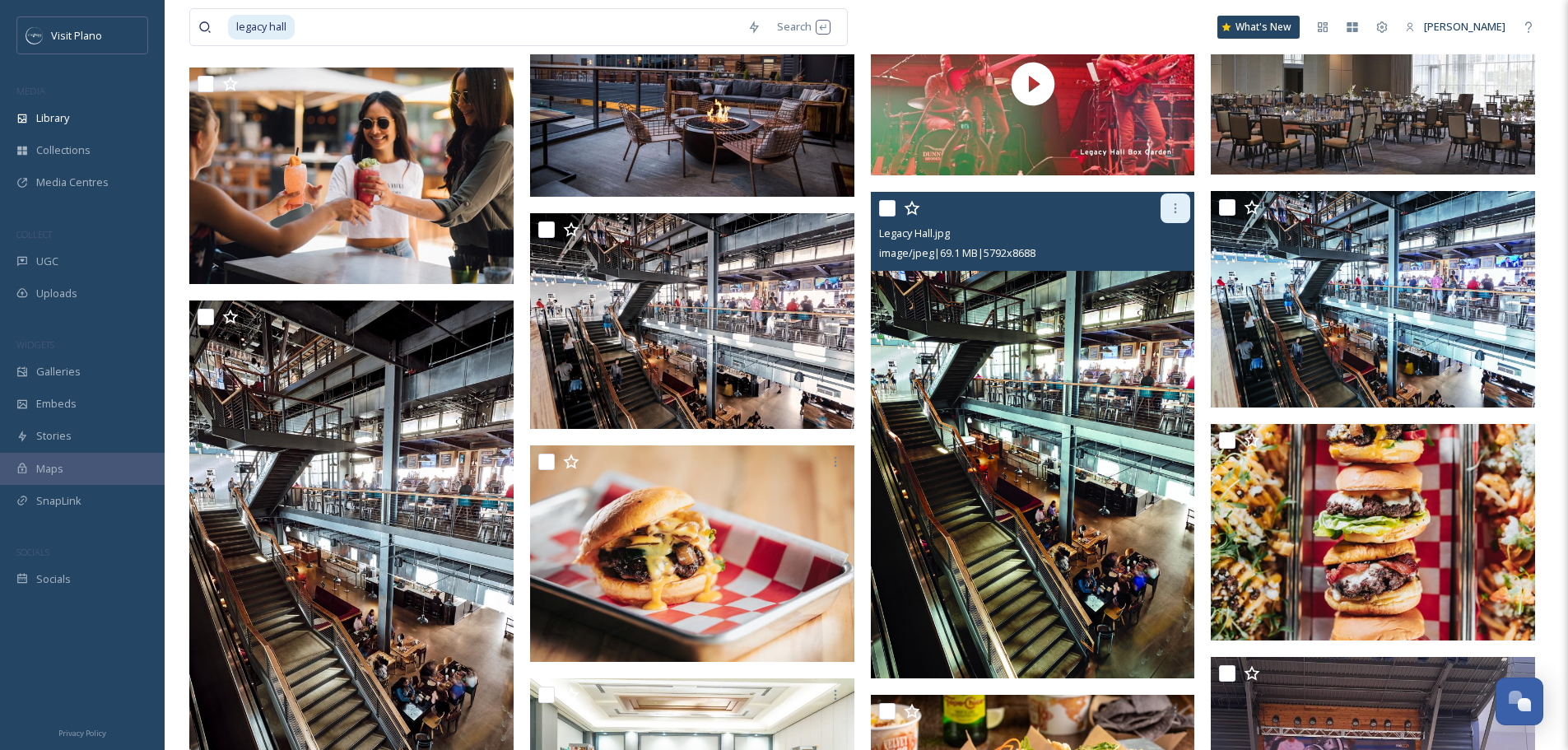
click at [1170, 213] on icon at bounding box center [1175, 208] width 13 height 13
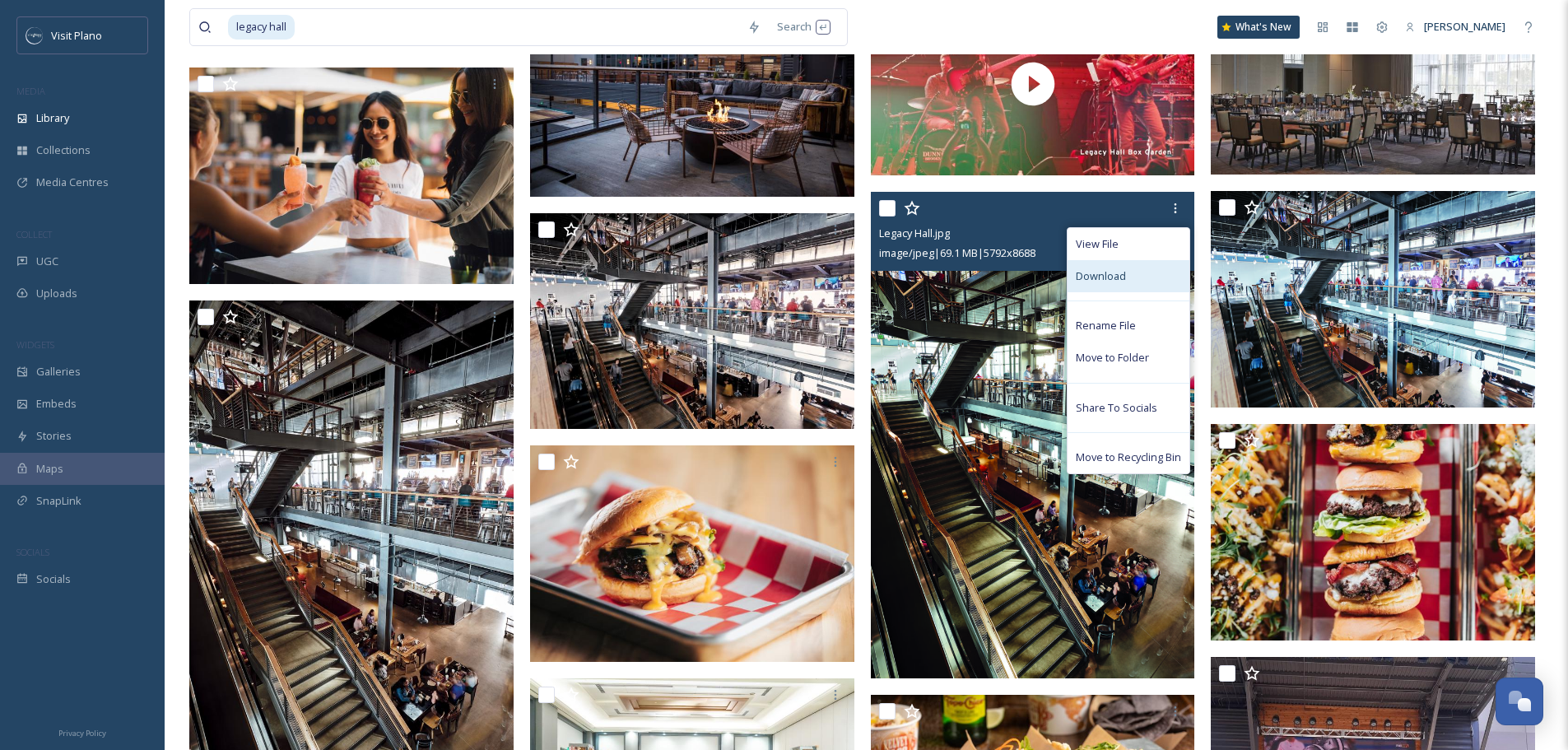
click at [1118, 286] on div "Download" at bounding box center [1128, 276] width 122 height 32
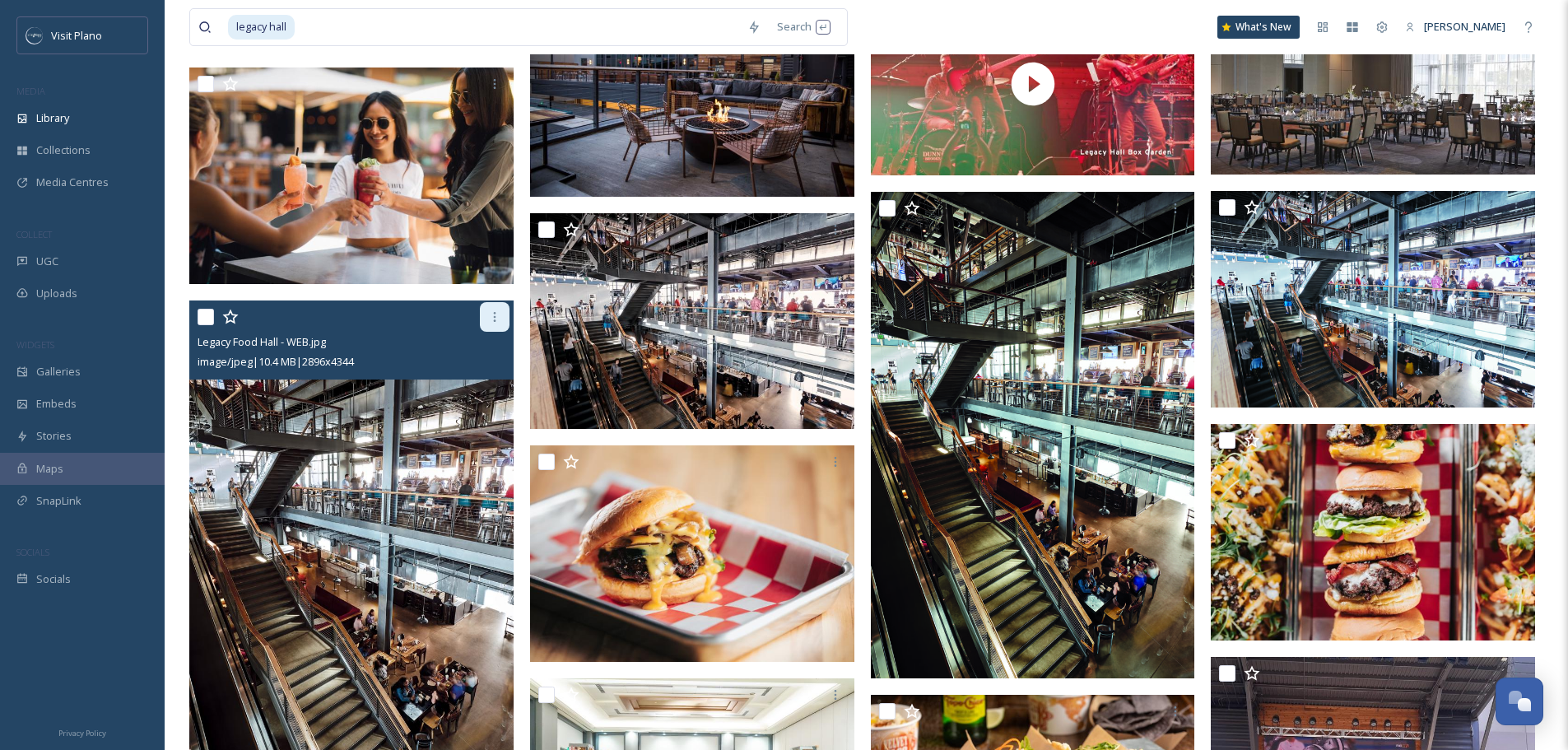
click at [484, 311] on div at bounding box center [494, 316] width 30 height 30
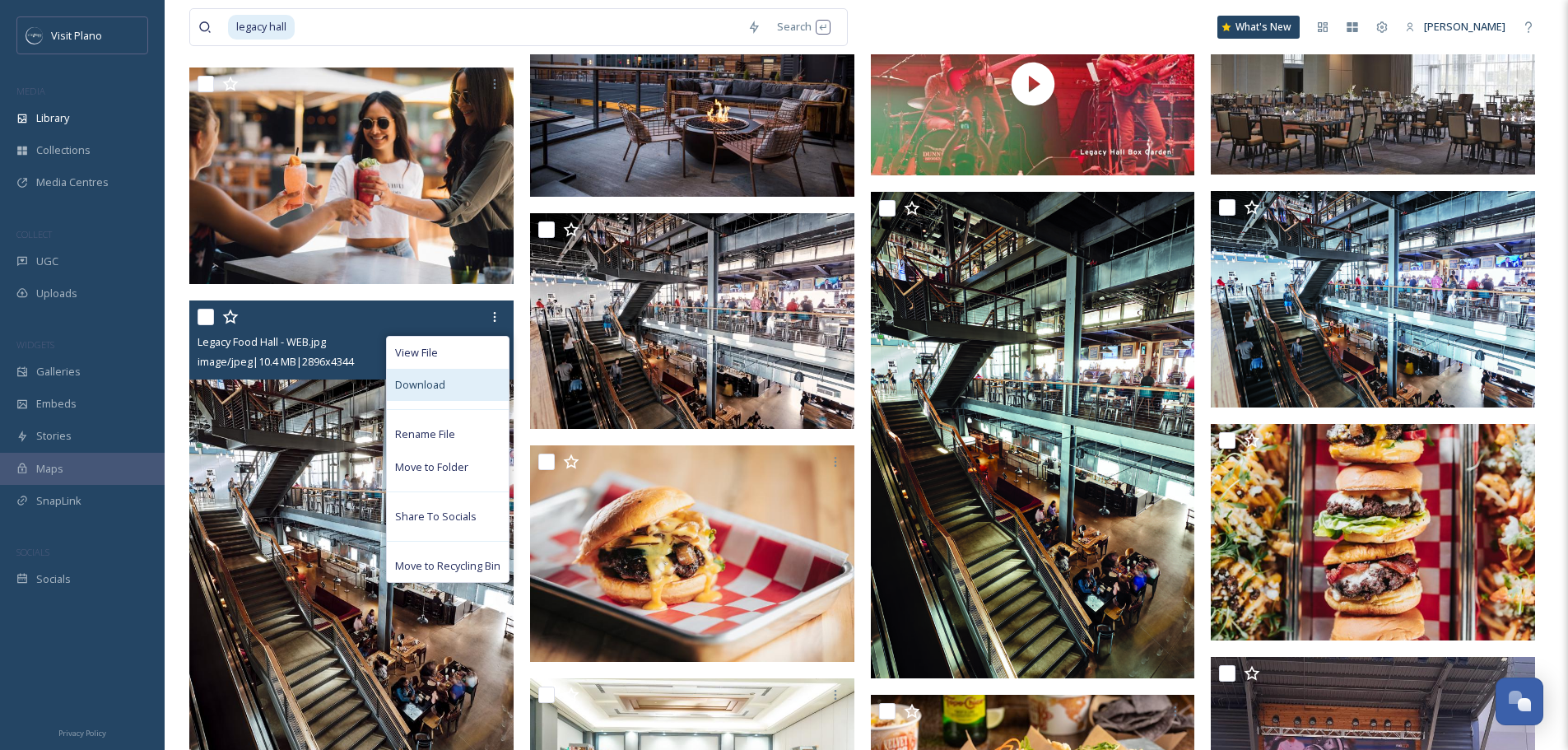
click at [441, 380] on span "Download" at bounding box center [420, 384] width 50 height 15
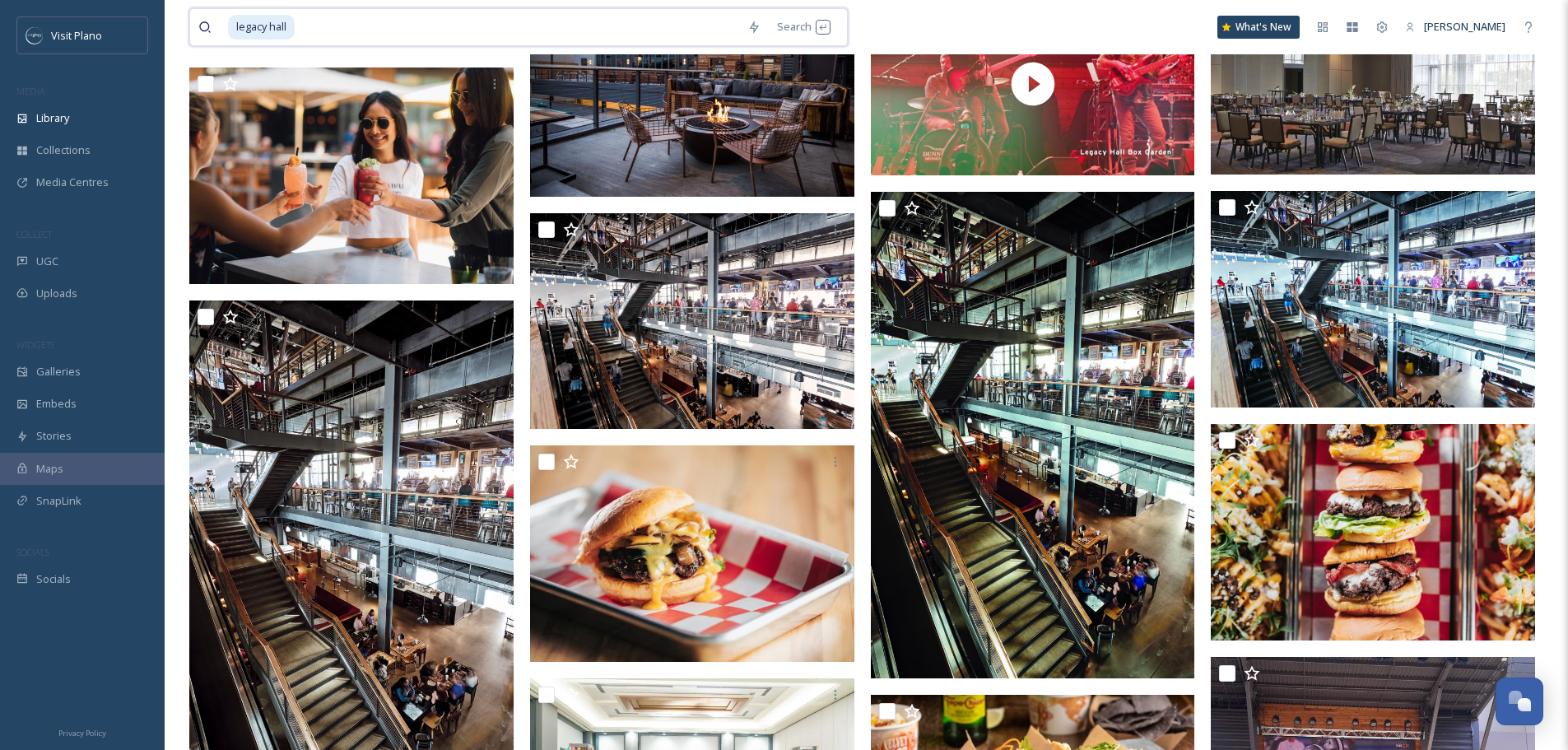
click at [526, 29] on input at bounding box center [518, 27] width 442 height 36
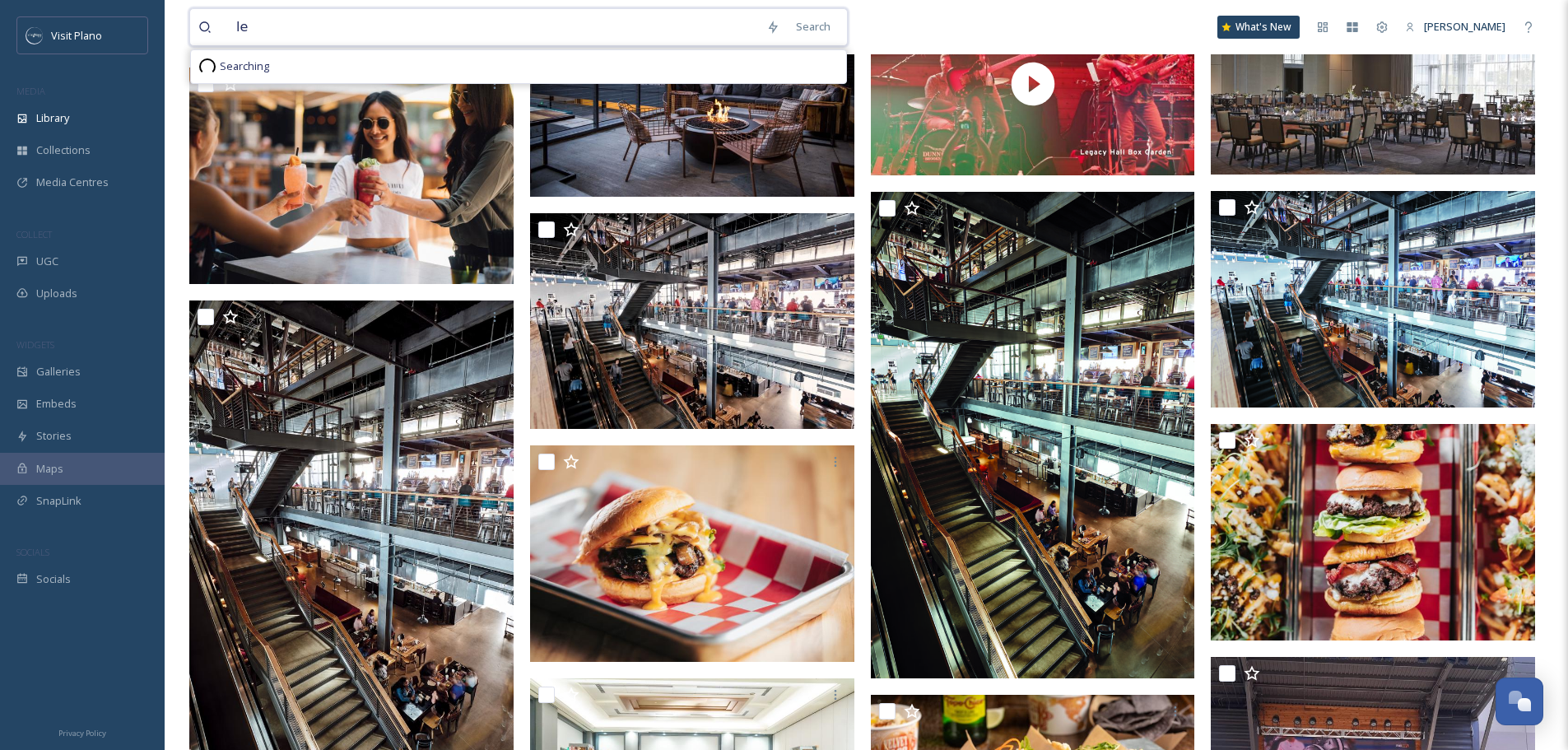
type input "l"
type input "1418 coffee"
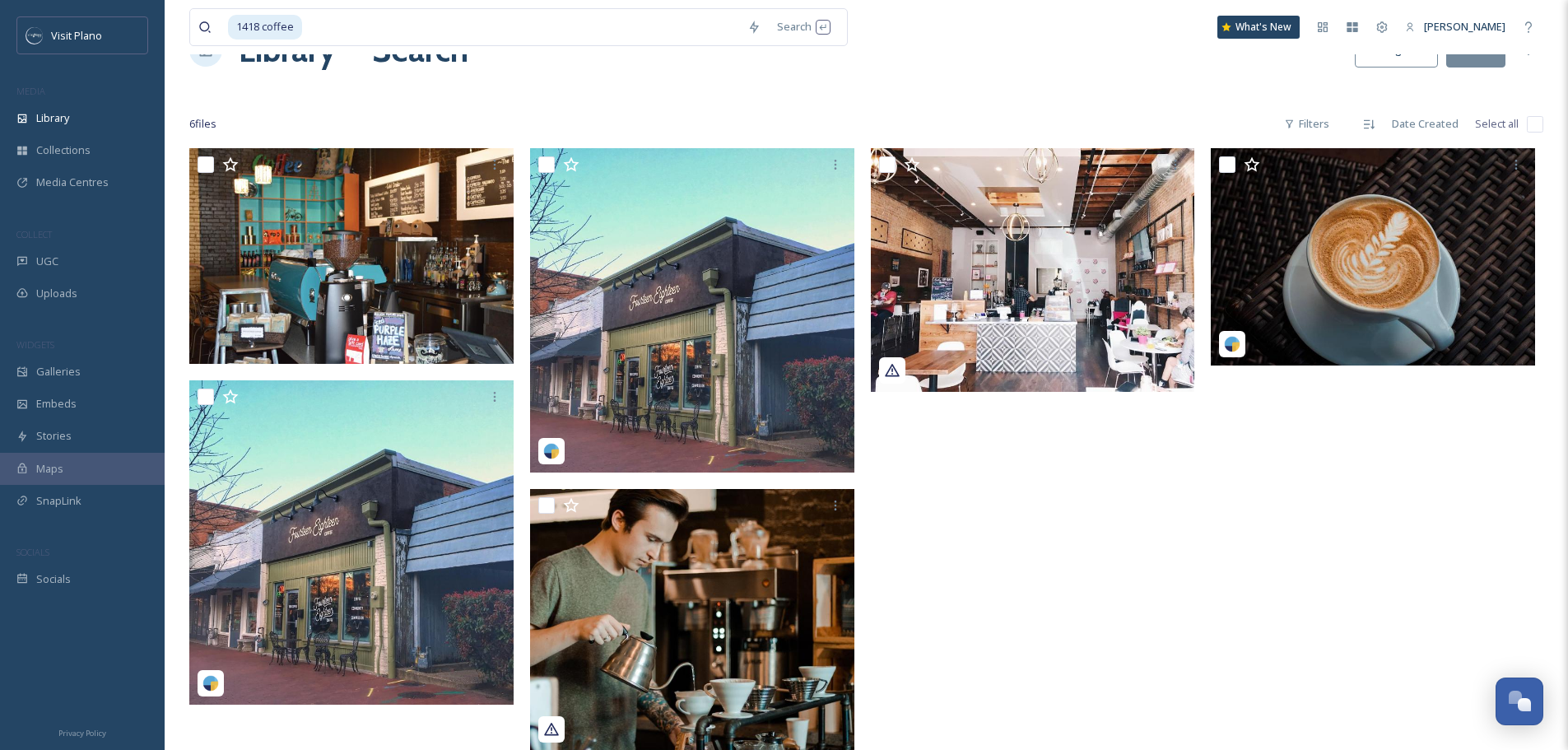
scroll to position [82, 0]
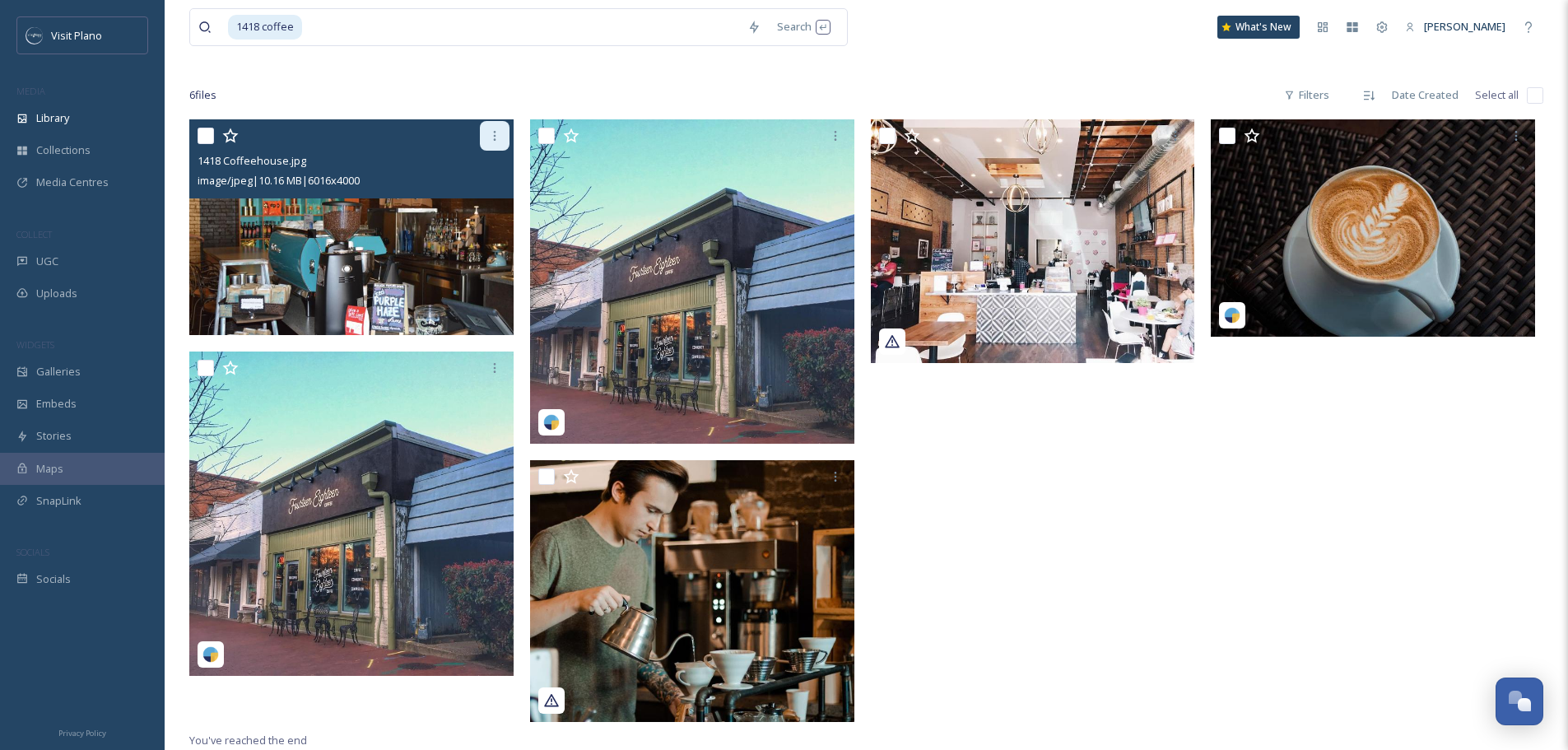
click at [489, 133] on icon at bounding box center [494, 135] width 13 height 13
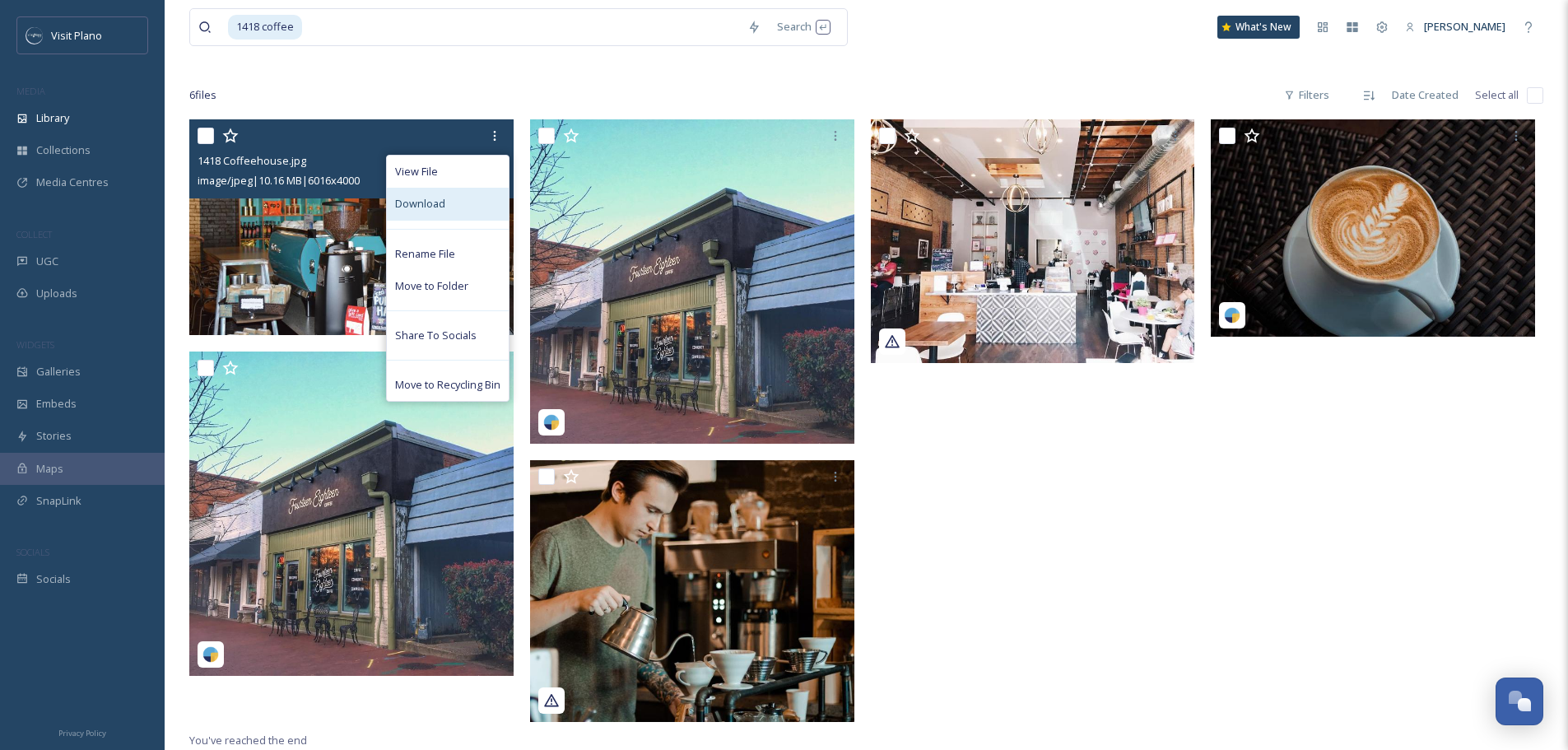
click at [451, 211] on div "Download" at bounding box center [448, 204] width 122 height 32
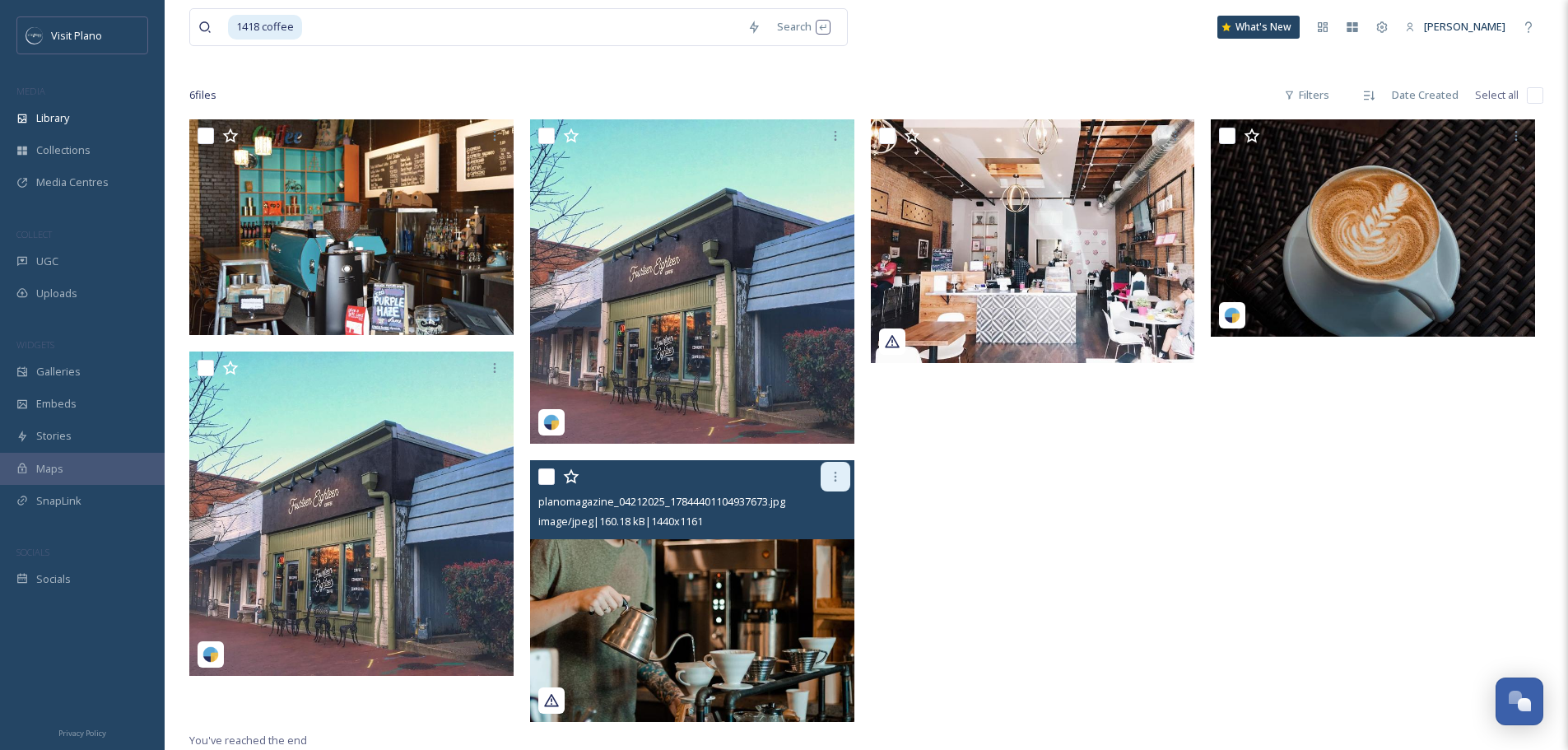
click at [827, 475] on div at bounding box center [835, 477] width 30 height 30
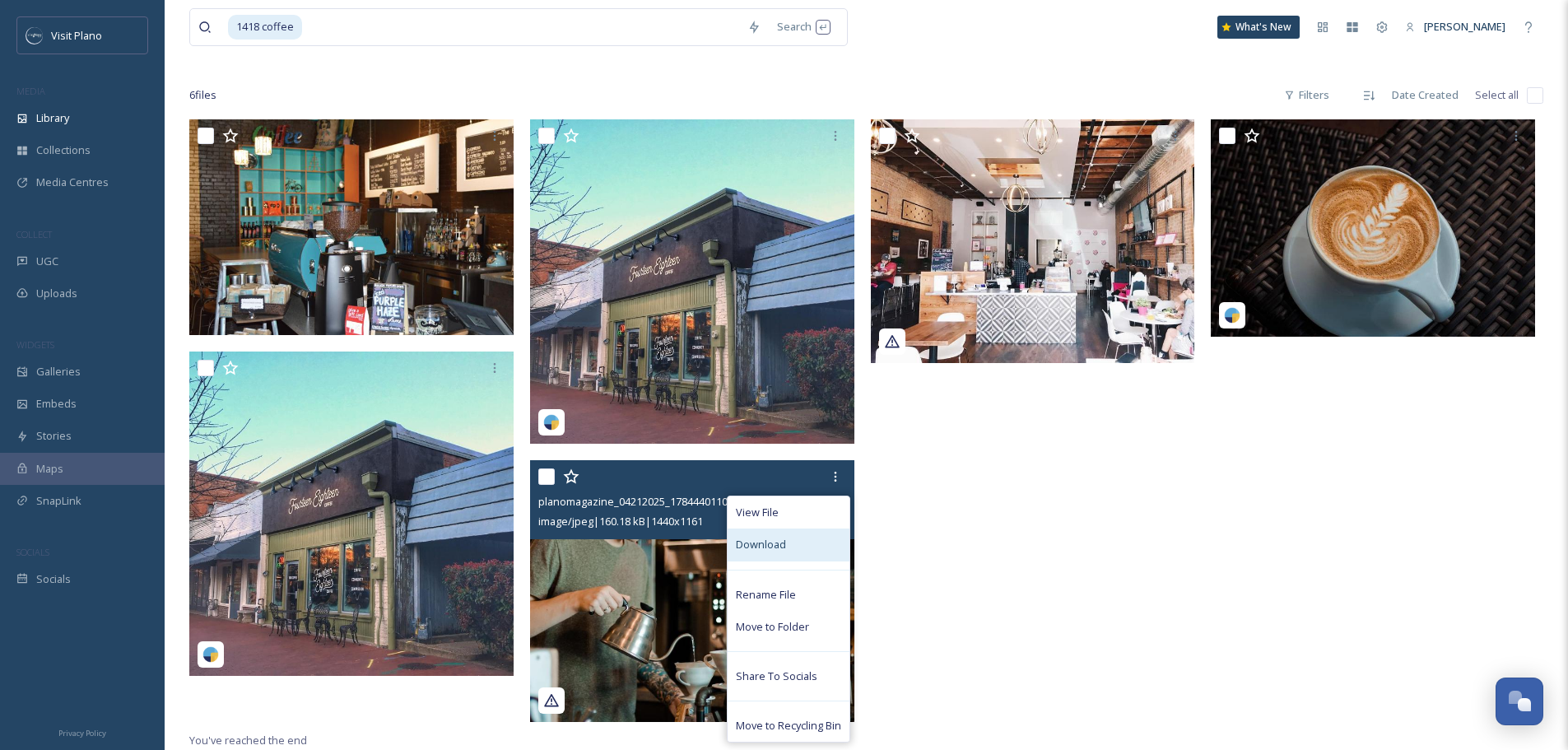
click at [784, 543] on div "Download" at bounding box center [788, 545] width 122 height 32
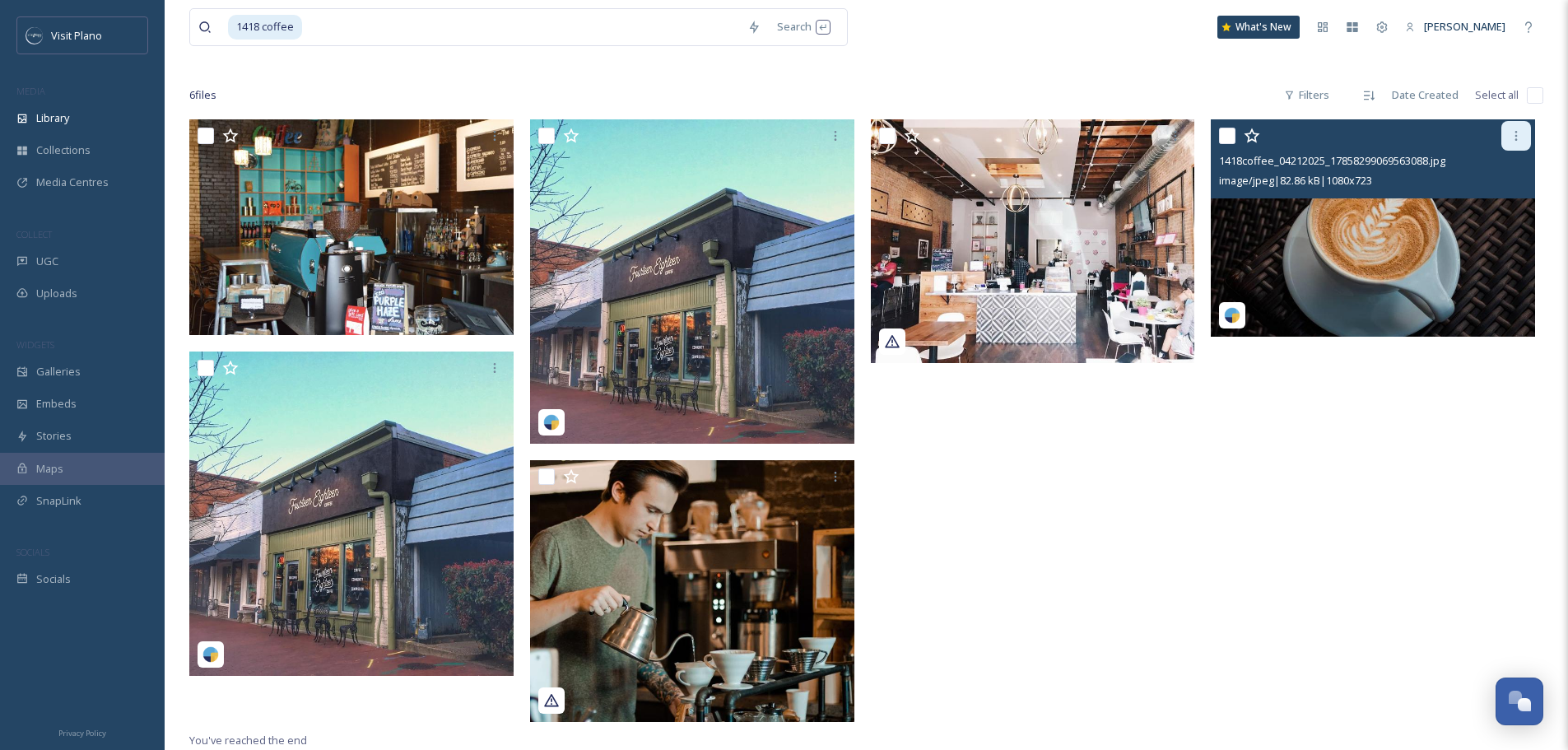
click at [1527, 130] on div at bounding box center [1515, 135] width 30 height 30
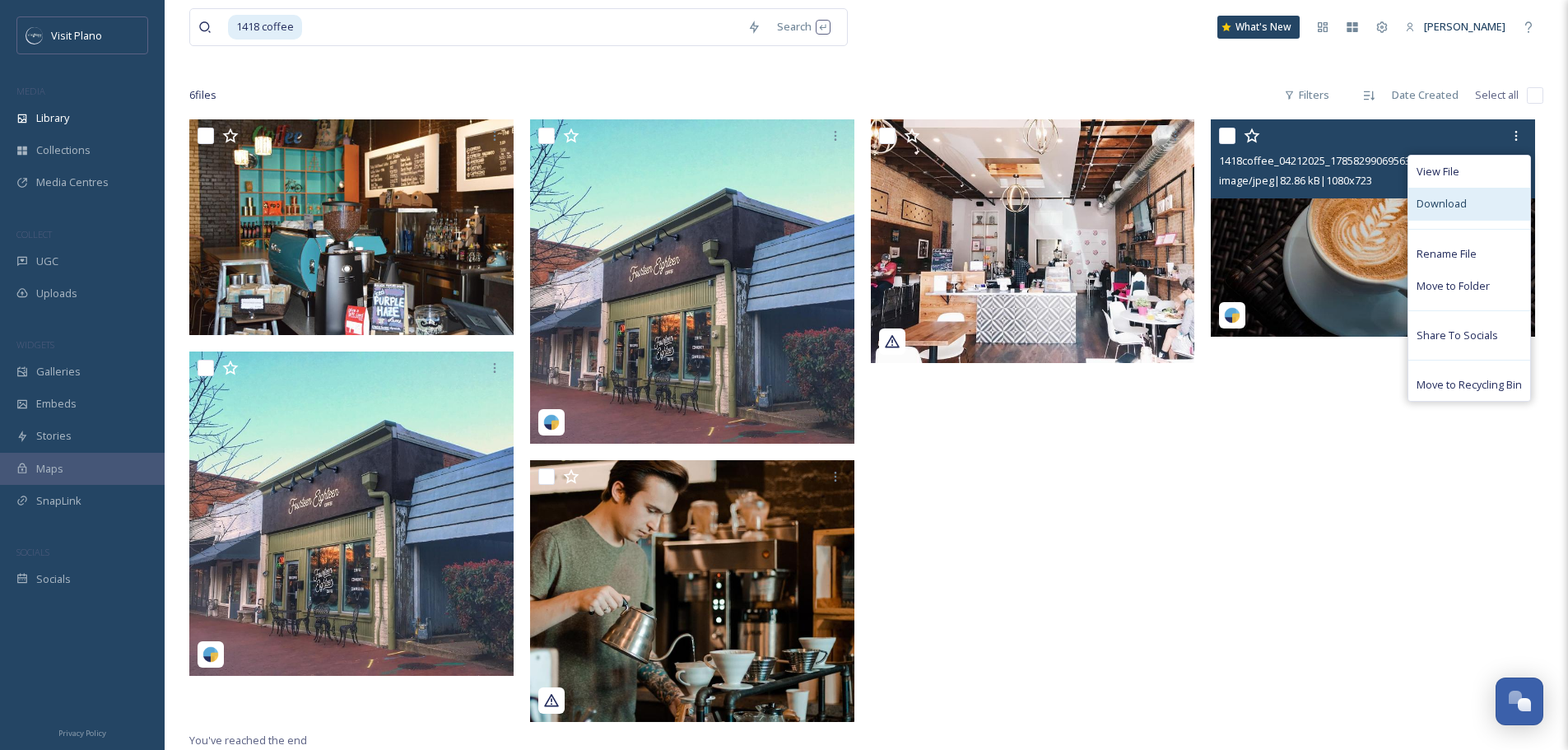
click at [1442, 215] on div "Download" at bounding box center [1469, 204] width 122 height 32
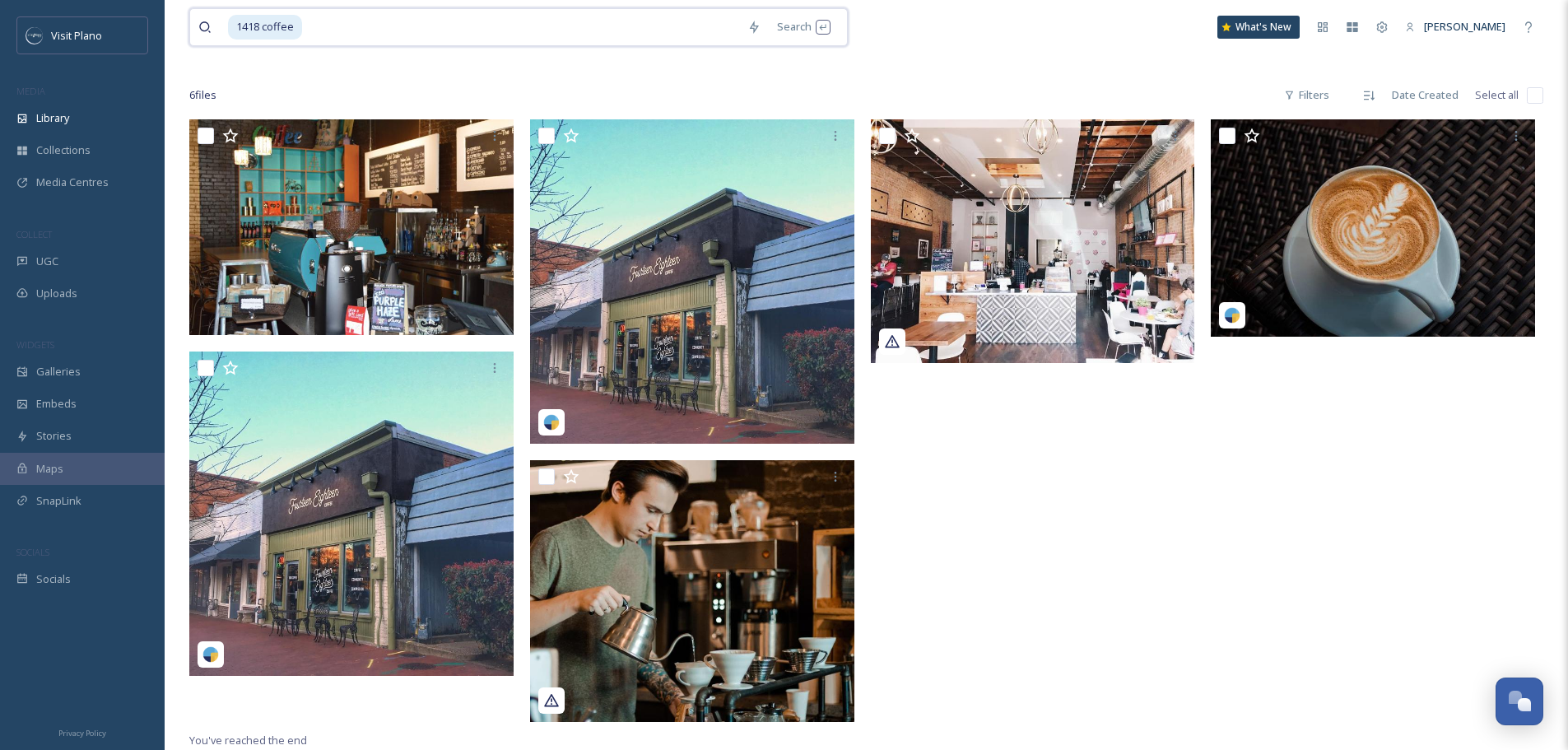
click at [545, 36] on input at bounding box center [521, 27] width 435 height 36
type input "1"
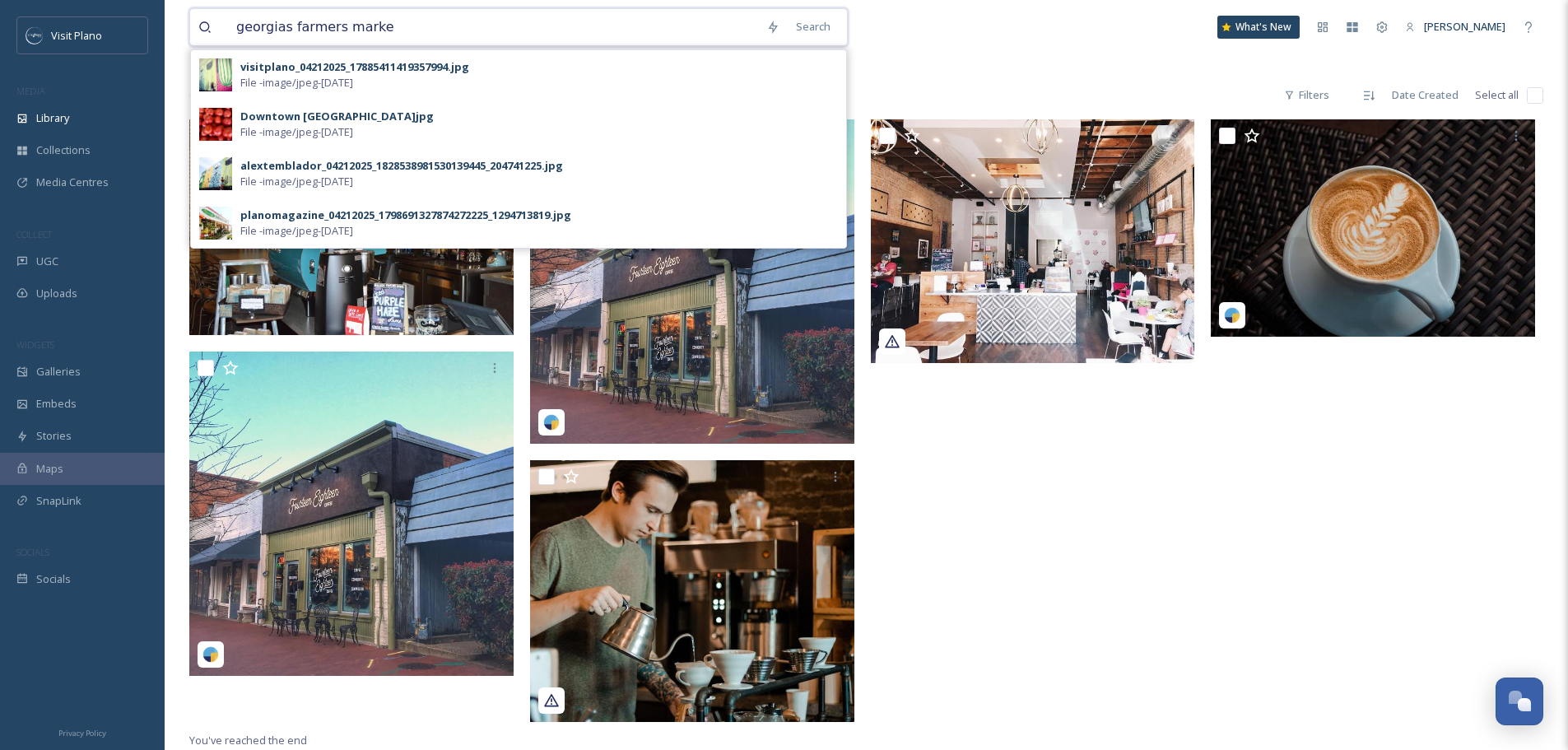
type input "georgias farmers market"
